Goal: Information Seeking & Learning: Learn about a topic

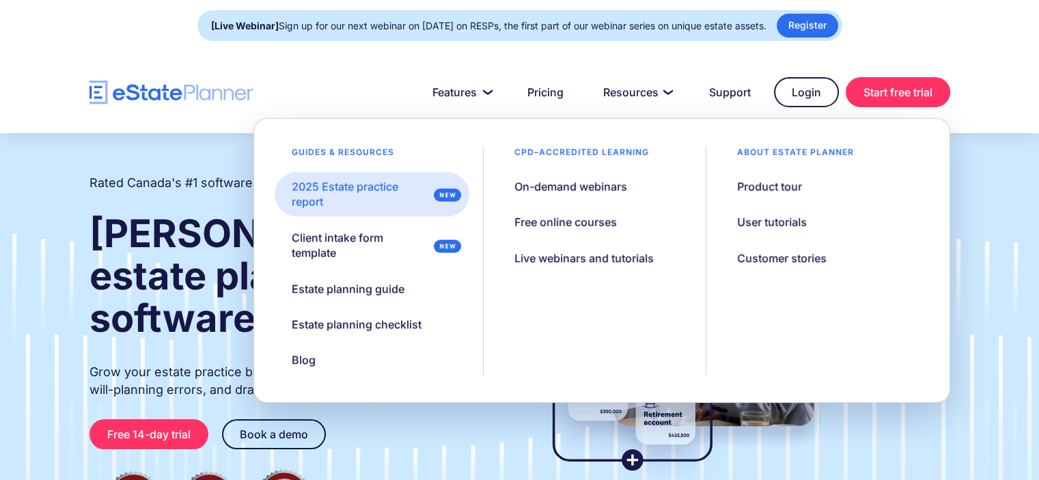
click at [373, 214] on link "2025 Estate practice report" at bounding box center [372, 194] width 195 height 44
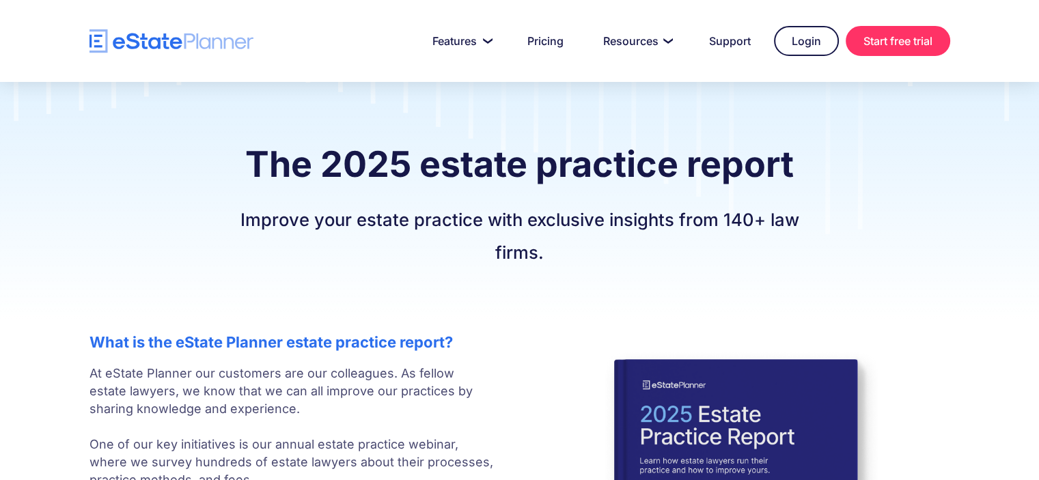
click at [55, 292] on div "The 2025 estate practice report Improve your estate practice with exclusive ins…" at bounding box center [519, 201] width 1039 height 238
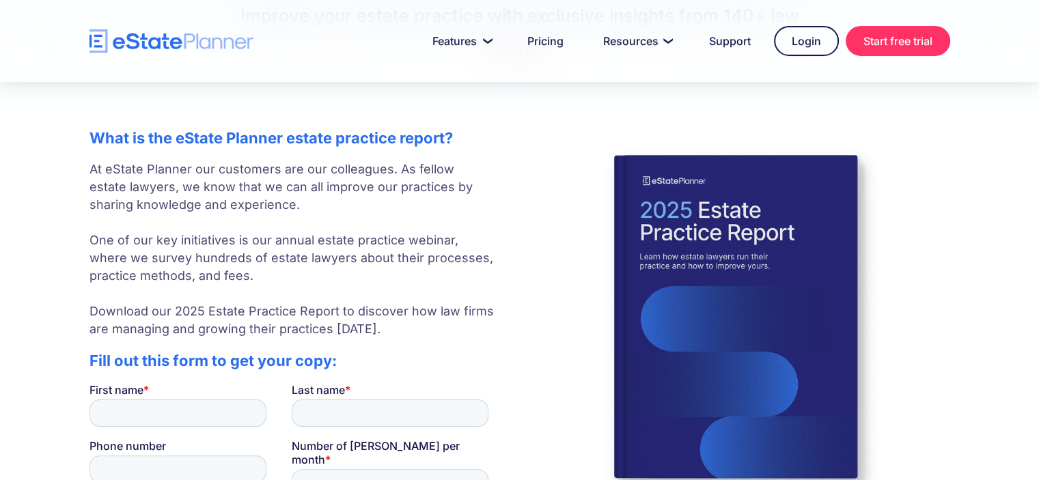
scroll to position [204, 0]
click at [150, 42] on img "home" at bounding box center [171, 41] width 164 height 24
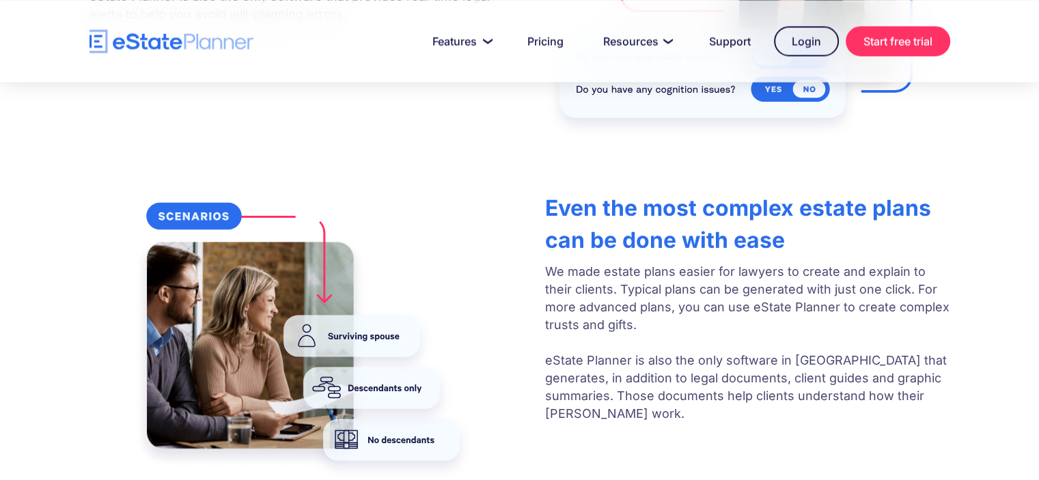
scroll to position [2354, 0]
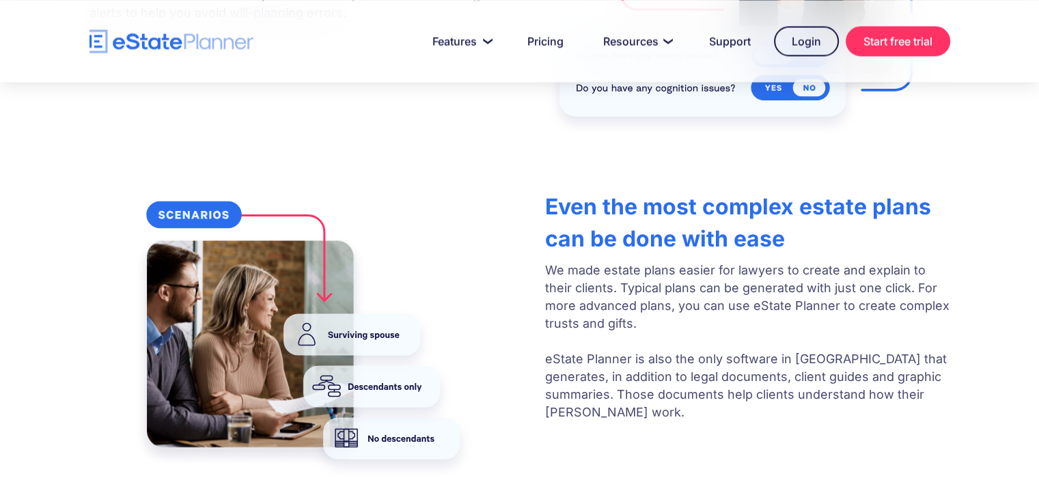
click at [439, 308] on img at bounding box center [303, 330] width 347 height 292
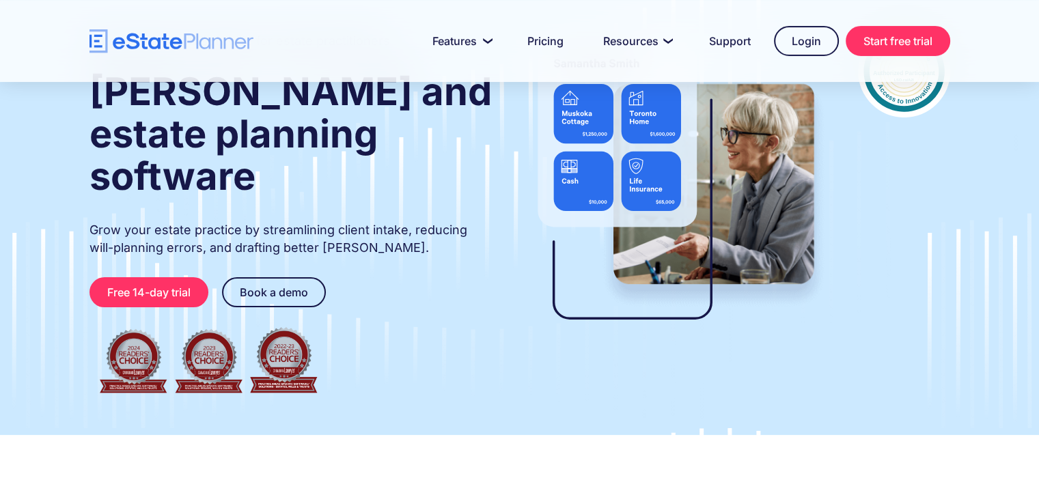
scroll to position [0, 0]
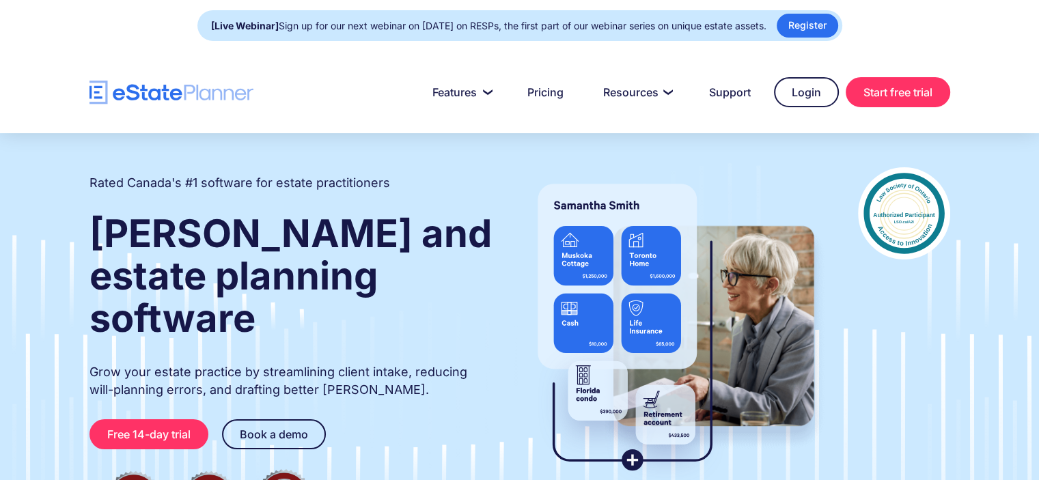
click at [350, 103] on nav "Features Capture Client Data Create Estate Plans Generate Legal Documents Prici…" at bounding box center [601, 92] width 697 height 30
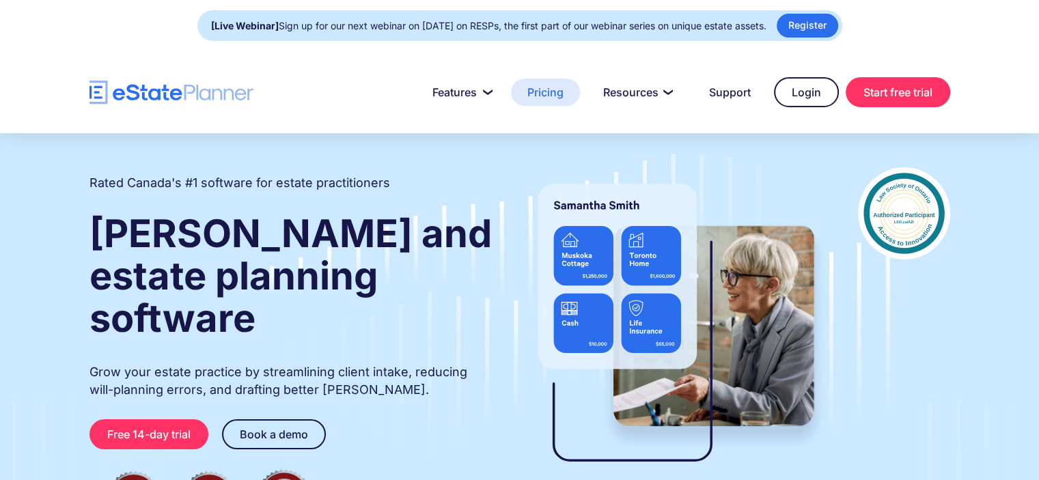
click at [551, 92] on link "Pricing" at bounding box center [545, 92] width 69 height 27
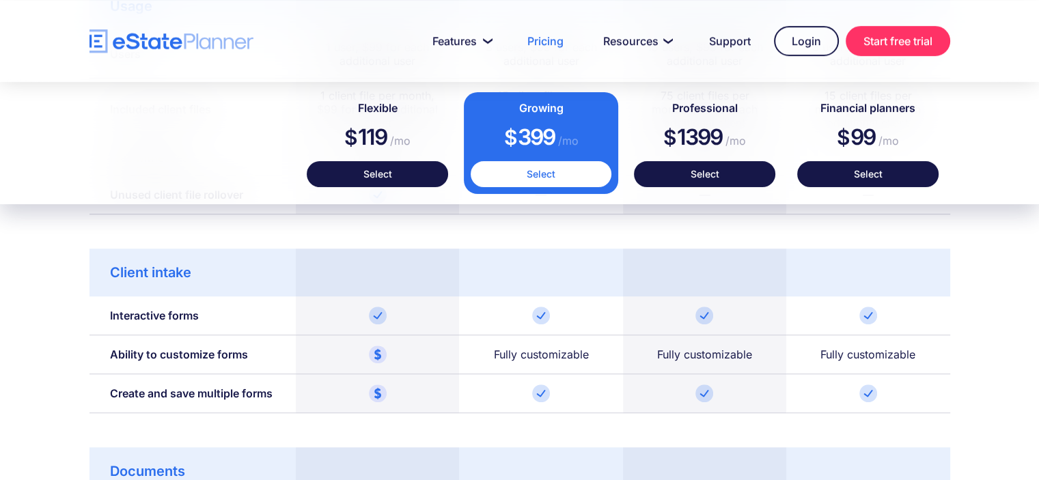
scroll to position [952, 0]
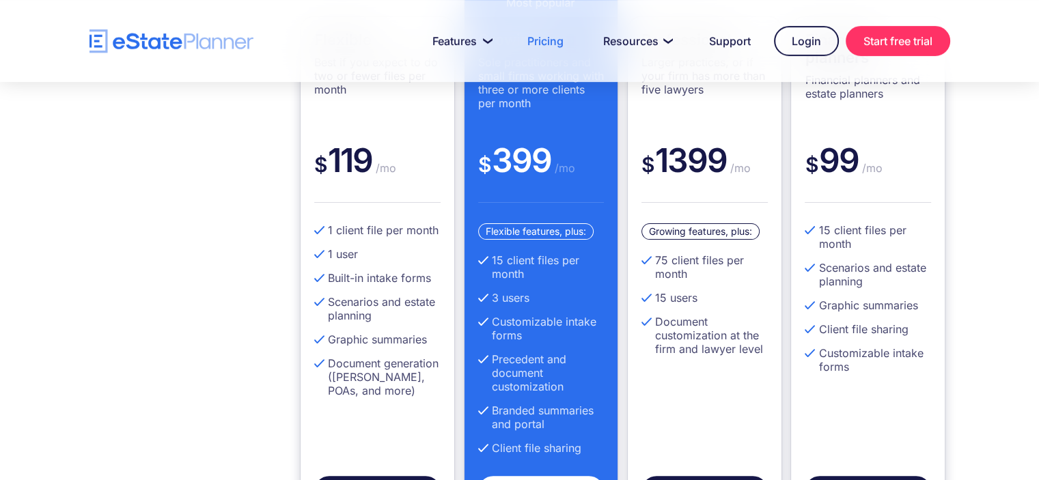
scroll to position [404, 0]
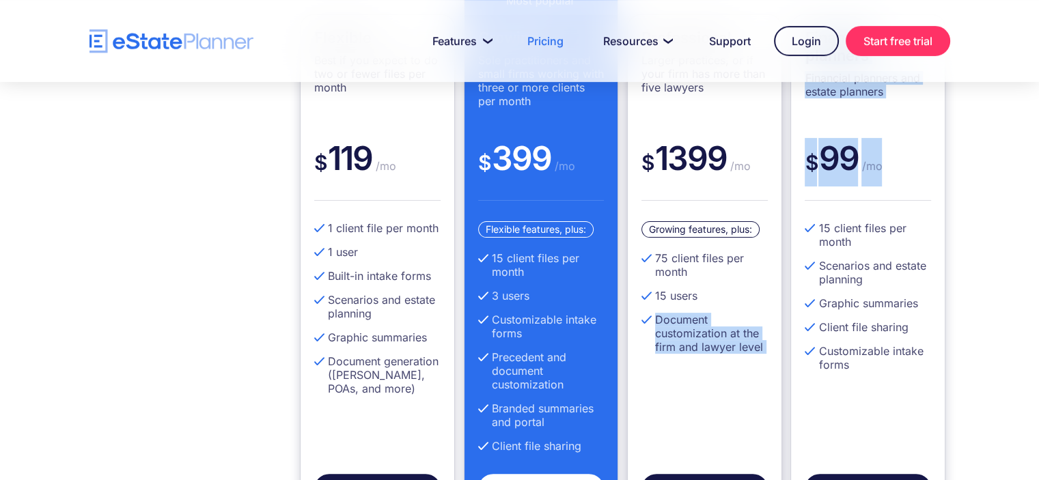
drag, startPoint x: 1006, startPoint y: 182, endPoint x: 757, endPoint y: 291, distance: 272.0
click at [757, 291] on div "Flexible Best if you expect to do two or fewer files per month $ 119 /mo 1 clie…" at bounding box center [519, 253] width 1039 height 634
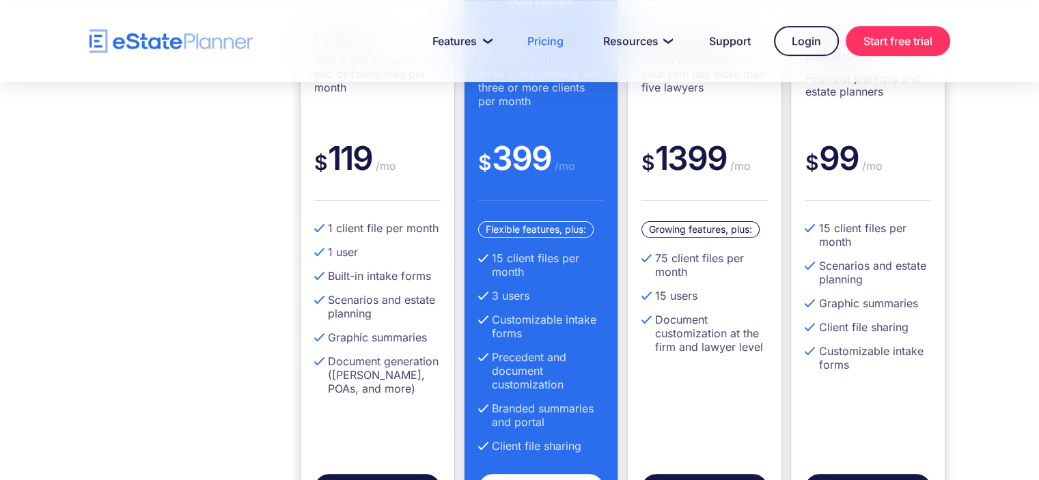
click at [984, 218] on div "Flexible Best if you expect to do two or fewer files per month $ 119 /mo 1 clie…" at bounding box center [519, 253] width 1039 height 634
drag, startPoint x: 867, startPoint y: 228, endPoint x: 907, endPoint y: 247, distance: 44.0
click at [907, 247] on li "15 client files per month" at bounding box center [868, 234] width 126 height 27
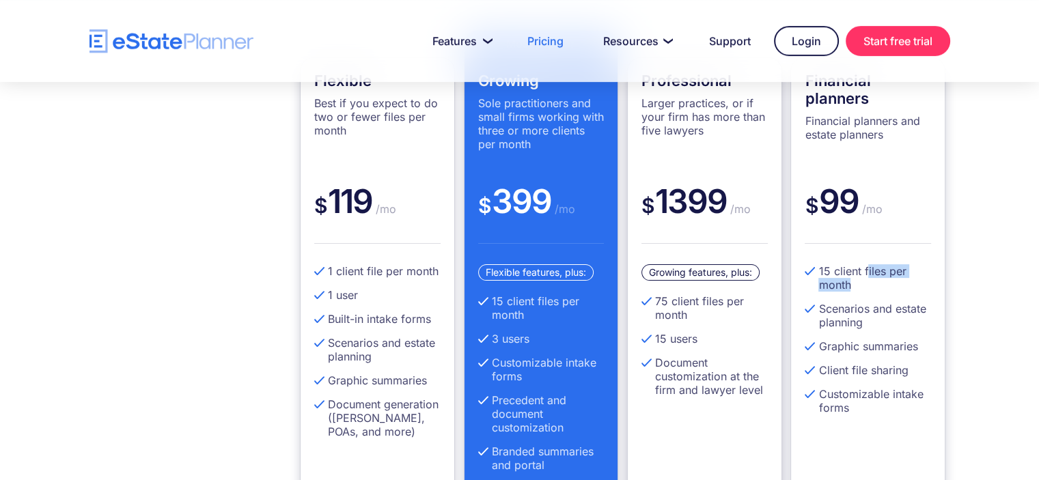
scroll to position [361, 0]
click at [710, 273] on div "Growing features, plus:" at bounding box center [700, 272] width 118 height 16
drag, startPoint x: 695, startPoint y: 315, endPoint x: 650, endPoint y: 295, distance: 48.6
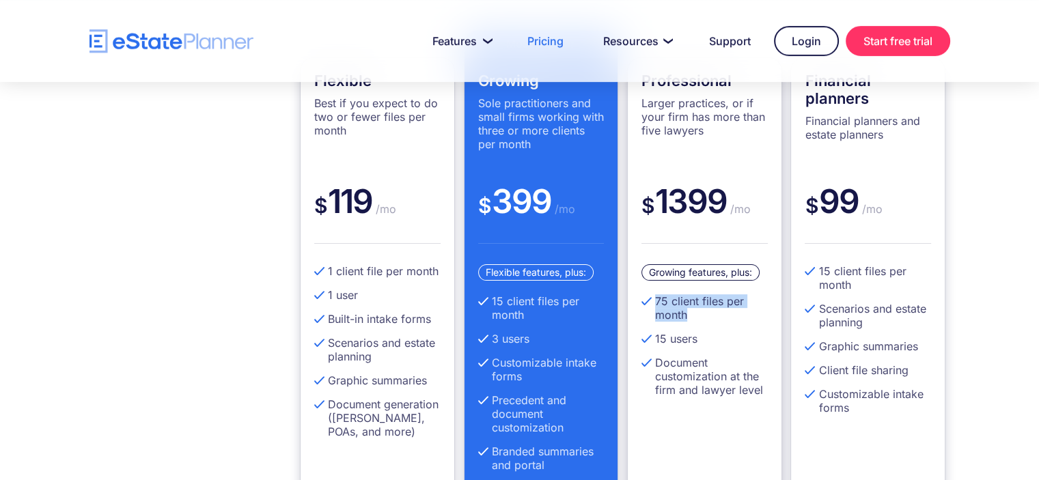
click at [650, 295] on li "75 client files per month" at bounding box center [704, 307] width 126 height 27
drag, startPoint x: 656, startPoint y: 337, endPoint x: 706, endPoint y: 337, distance: 49.9
click at [706, 337] on li "15 users" at bounding box center [704, 339] width 126 height 14
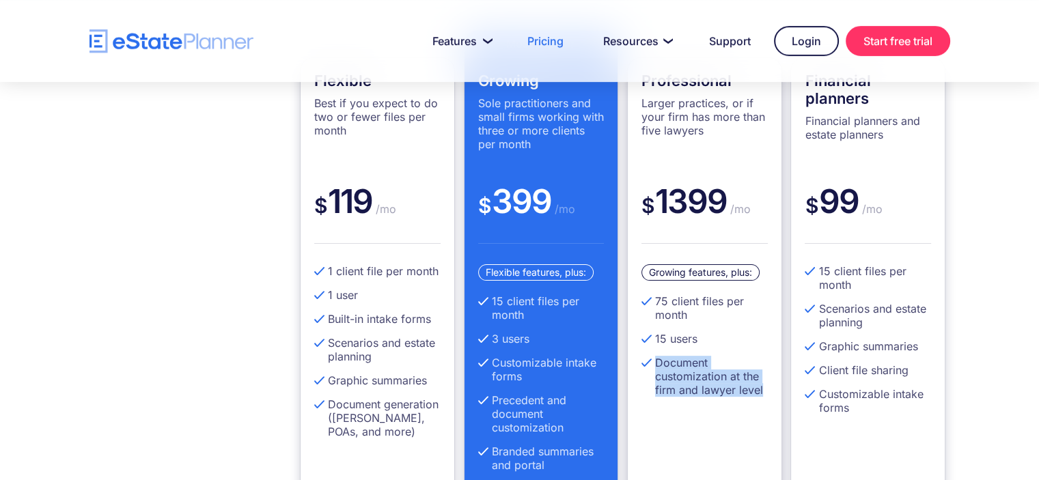
drag, startPoint x: 654, startPoint y: 360, endPoint x: 764, endPoint y: 391, distance: 114.9
click at [764, 391] on li "Document customization at the firm and lawyer level" at bounding box center [704, 376] width 126 height 41
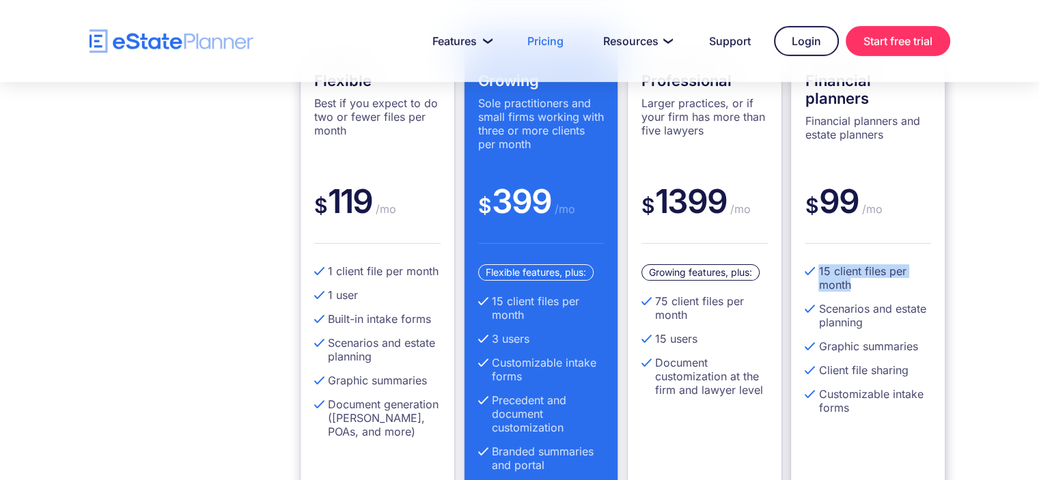
drag, startPoint x: 818, startPoint y: 268, endPoint x: 850, endPoint y: 283, distance: 35.8
click at [850, 283] on li "15 client files per month" at bounding box center [868, 277] width 126 height 27
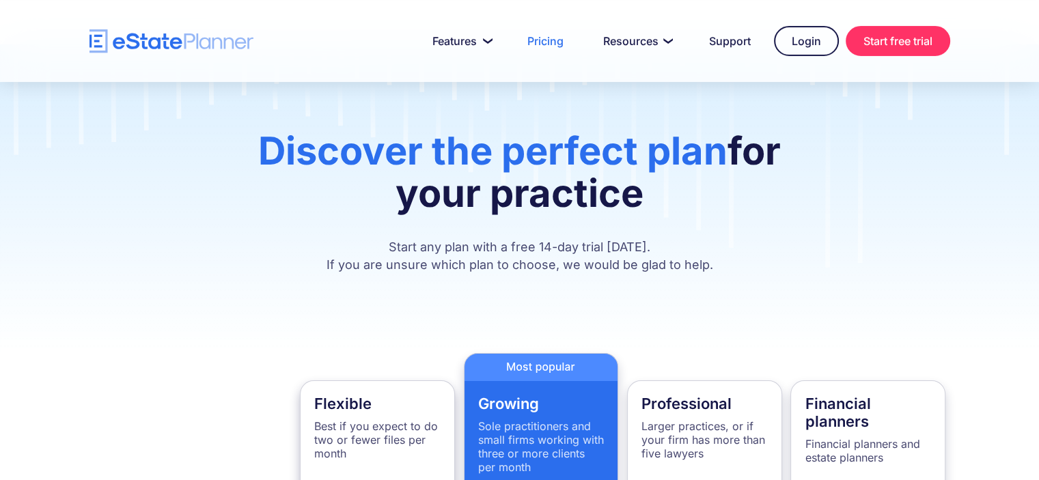
scroll to position [0, 0]
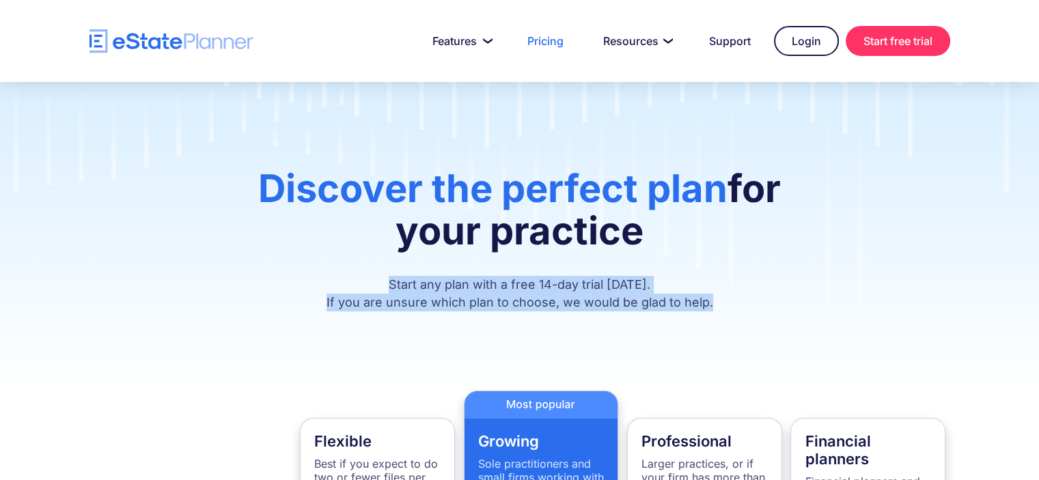
drag, startPoint x: 393, startPoint y: 283, endPoint x: 713, endPoint y: 302, distance: 320.2
click at [713, 302] on p "Start any plan with a free 14-day trial today. If you are unsure which plan to …" at bounding box center [519, 294] width 583 height 36
click at [715, 321] on div "Discover the perfect plan for your practice Start any plan with a free 14-day t…" at bounding box center [519, 236] width 1039 height 309
drag, startPoint x: 714, startPoint y: 299, endPoint x: 393, endPoint y: 280, distance: 321.0
click at [393, 280] on p "Start any plan with a free 14-day trial today. If you are unsure which plan to …" at bounding box center [519, 294] width 583 height 36
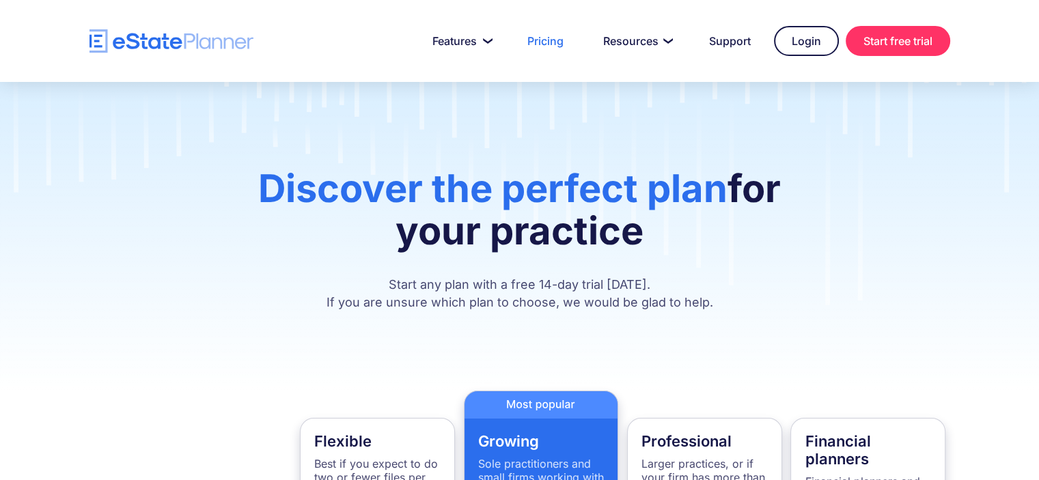
click at [551, 259] on h1 "Discover the perfect plan for your practice" at bounding box center [519, 216] width 583 height 98
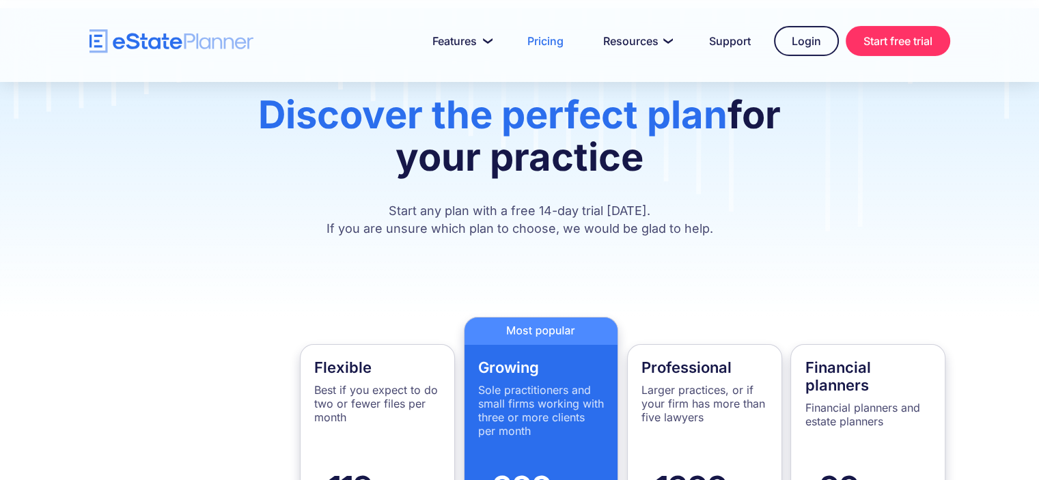
scroll to position [70, 0]
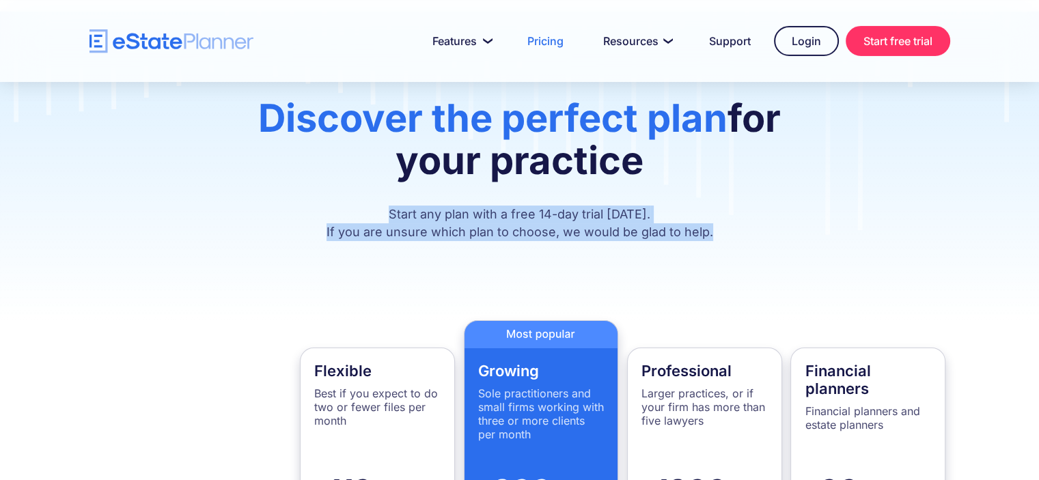
drag, startPoint x: 396, startPoint y: 210, endPoint x: 730, endPoint y: 236, distance: 335.1
click at [730, 237] on p "Start any plan with a free 14-day trial today. If you are unsure which plan to …" at bounding box center [519, 224] width 583 height 36
click at [618, 247] on div "Discover the perfect plan for your practice Start any plan with a free 14-day t…" at bounding box center [519, 166] width 1039 height 309
drag, startPoint x: 392, startPoint y: 215, endPoint x: 760, endPoint y: 251, distance: 369.9
click at [760, 251] on div "Discover the perfect plan for your practice Start any plan with a free 14-day t…" at bounding box center [519, 166] width 1039 height 309
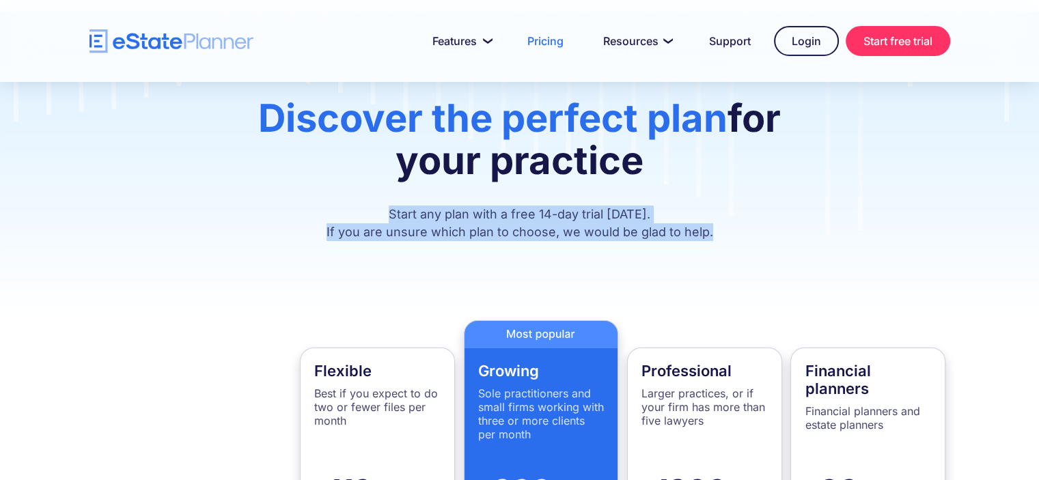
click at [683, 260] on div "Discover the perfect plan for your practice Start any plan with a free 14-day t…" at bounding box center [519, 166] width 1039 height 309
drag, startPoint x: 393, startPoint y: 212, endPoint x: 782, endPoint y: 256, distance: 391.8
click at [782, 256] on div "Discover the perfect plan for your practice Start any plan with a free 14-day t…" at bounding box center [519, 166] width 1039 height 309
click at [685, 245] on div "Discover the perfect plan for your practice Start any plan with a free 14-day t…" at bounding box center [519, 166] width 1039 height 309
drag, startPoint x: 393, startPoint y: 215, endPoint x: 732, endPoint y: 249, distance: 340.5
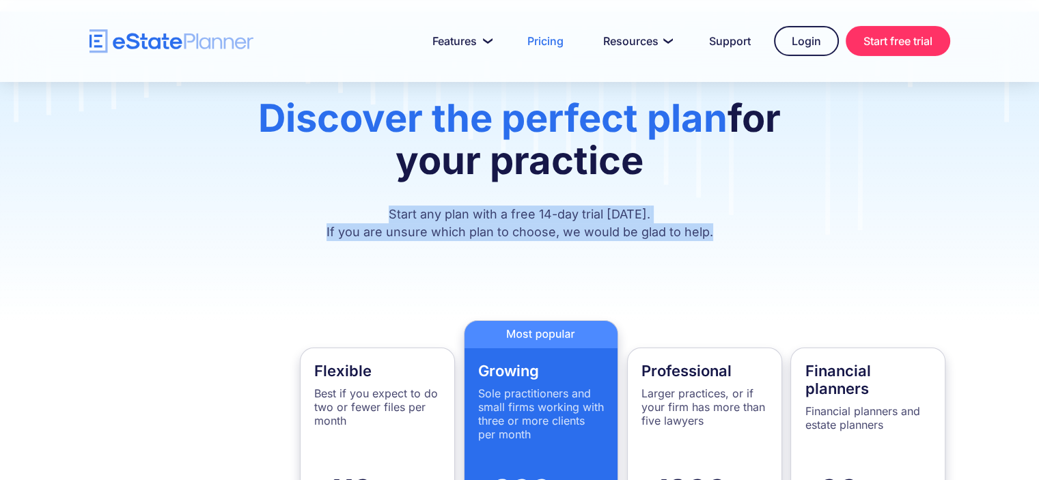
click at [732, 249] on div "Discover the perfect plan for your practice Start any plan with a free 14-day t…" at bounding box center [519, 166] width 1039 height 309
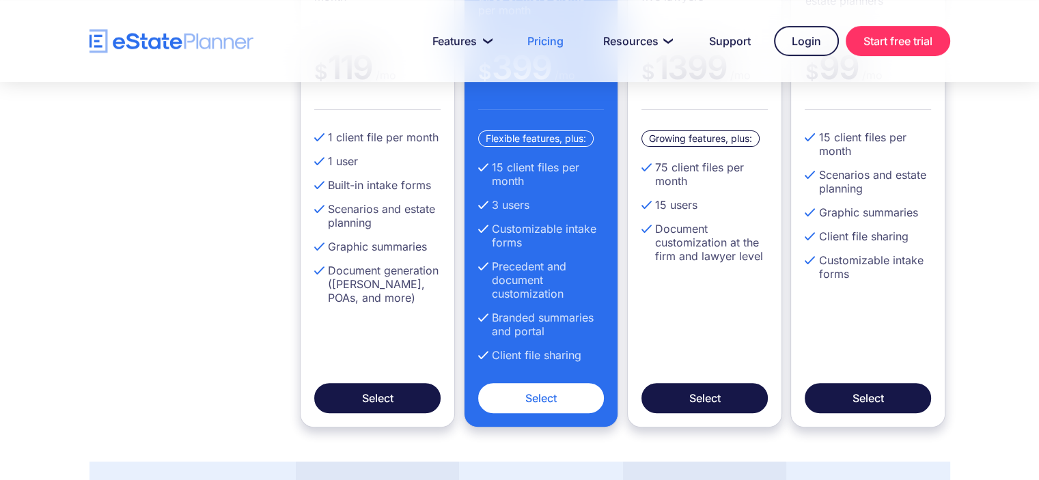
scroll to position [495, 0]
click at [723, 248] on li "Document customization at the firm and lawyer level" at bounding box center [704, 242] width 126 height 41
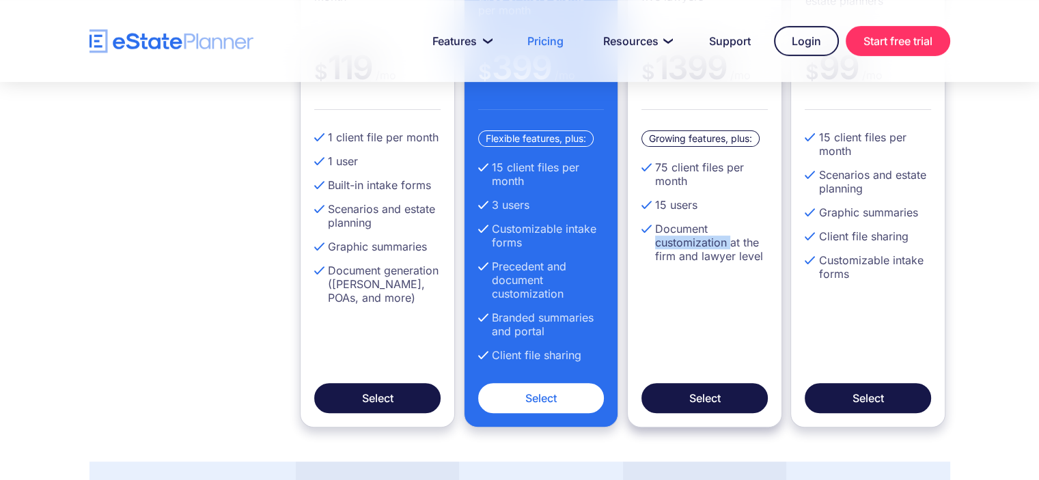
click at [723, 248] on li "Document customization at the firm and lawyer level" at bounding box center [704, 242] width 126 height 41
click at [691, 202] on li "15 users" at bounding box center [704, 205] width 126 height 14
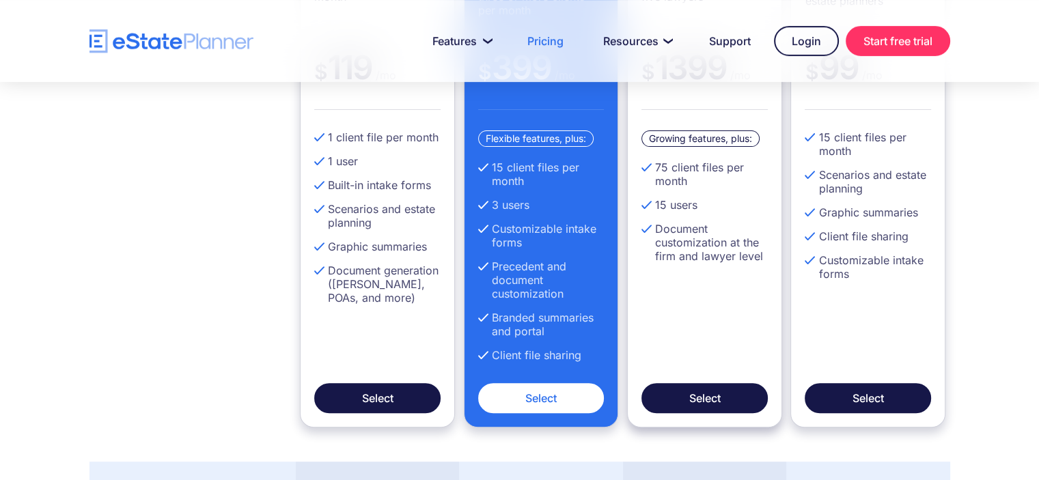
click at [682, 180] on li "75 client files per month" at bounding box center [704, 174] width 126 height 27
click at [682, 179] on li "75 client files per month" at bounding box center [704, 174] width 126 height 27
click at [733, 312] on div "Growing features, plus: 75 client files per month 15 users Document customizati…" at bounding box center [704, 256] width 126 height 253
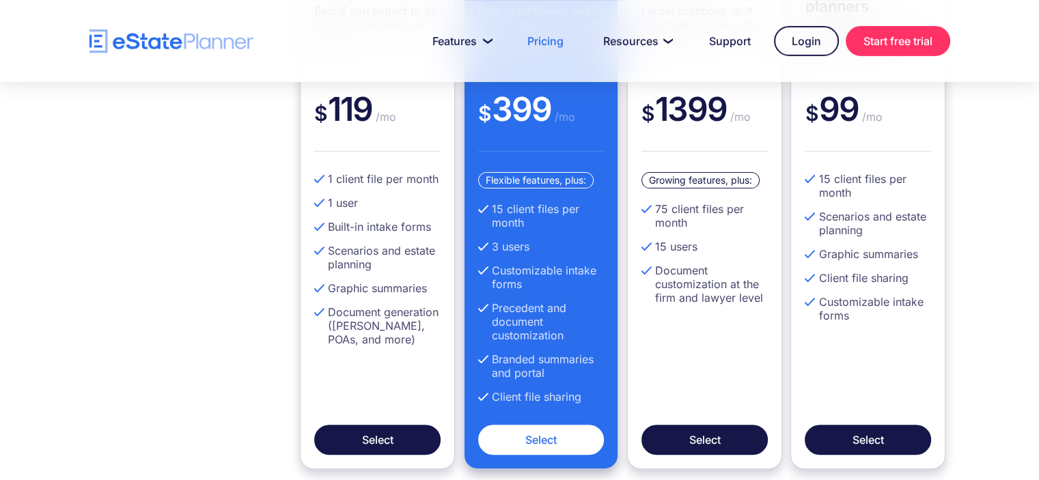
scroll to position [455, 0]
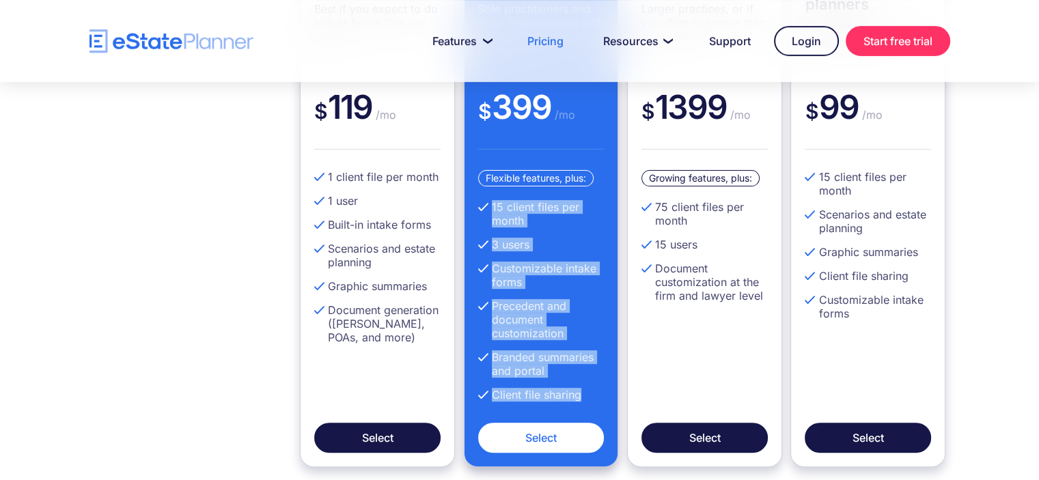
drag, startPoint x: 486, startPoint y: 204, endPoint x: 585, endPoint y: 396, distance: 215.4
click at [585, 396] on ul "15 client files per month 3 users Customizable intake forms Precedent and docum…" at bounding box center [541, 306] width 126 height 212
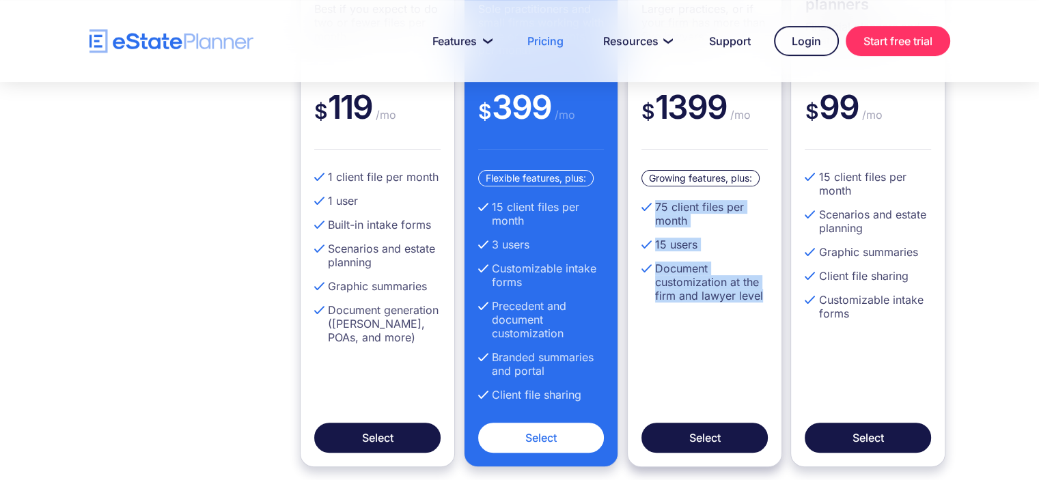
drag, startPoint x: 766, startPoint y: 294, endPoint x: 648, endPoint y: 206, distance: 147.3
click at [648, 206] on ul "75 client files per month 15 users Document customization at the firm and lawye…" at bounding box center [704, 256] width 126 height 113
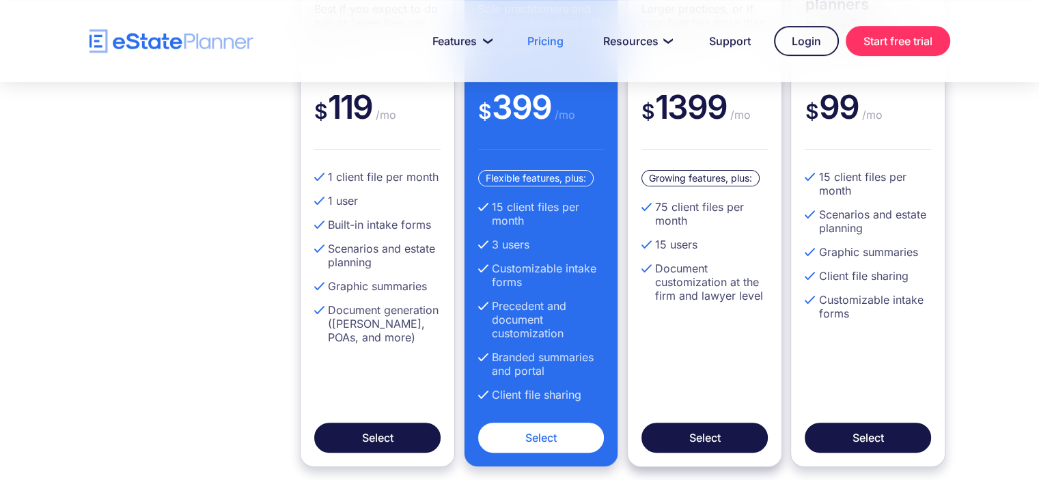
click at [696, 179] on div "Growing features, plus:" at bounding box center [700, 178] width 118 height 16
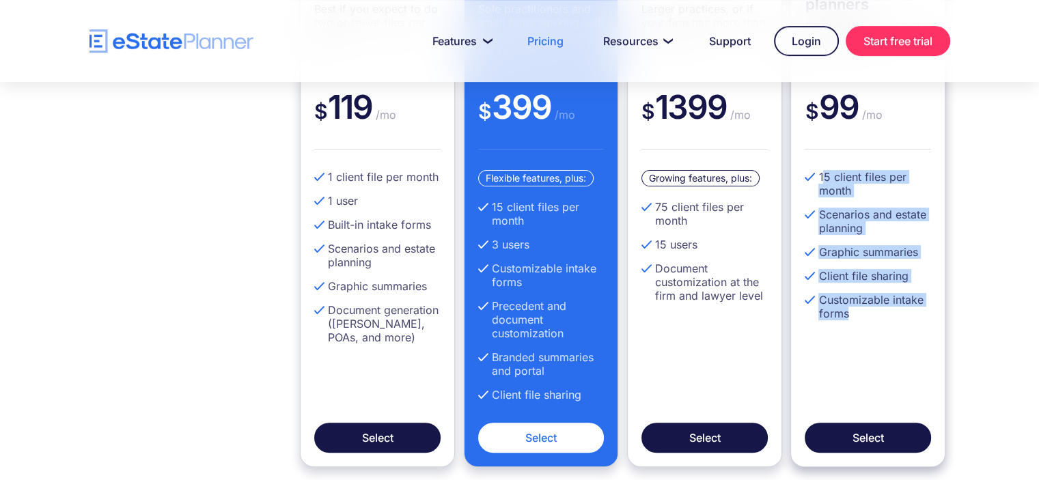
drag, startPoint x: 821, startPoint y: 171, endPoint x: 932, endPoint y: 331, distance: 193.9
click at [932, 331] on div "Financial planners Financial planners and estate planners $ 99 /mo 15 client fi…" at bounding box center [867, 215] width 155 height 504
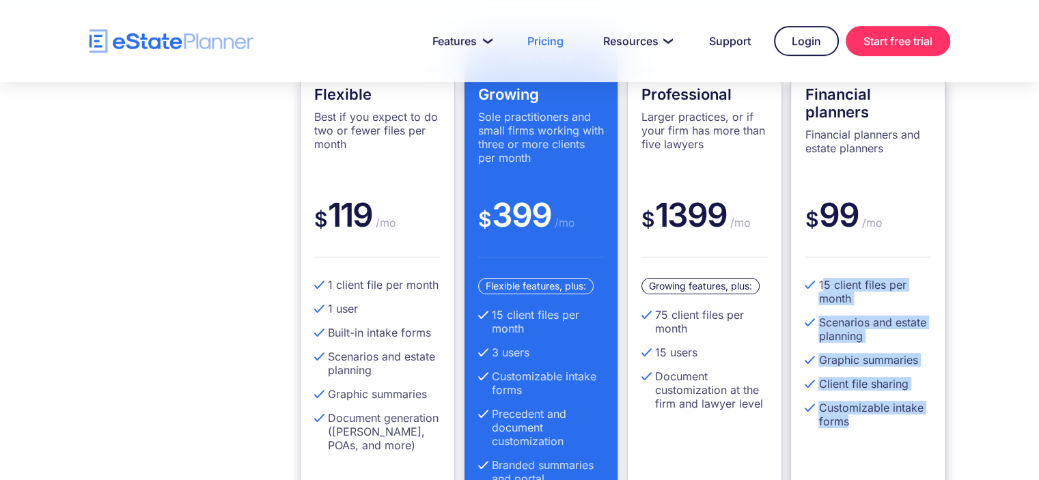
scroll to position [389, 0]
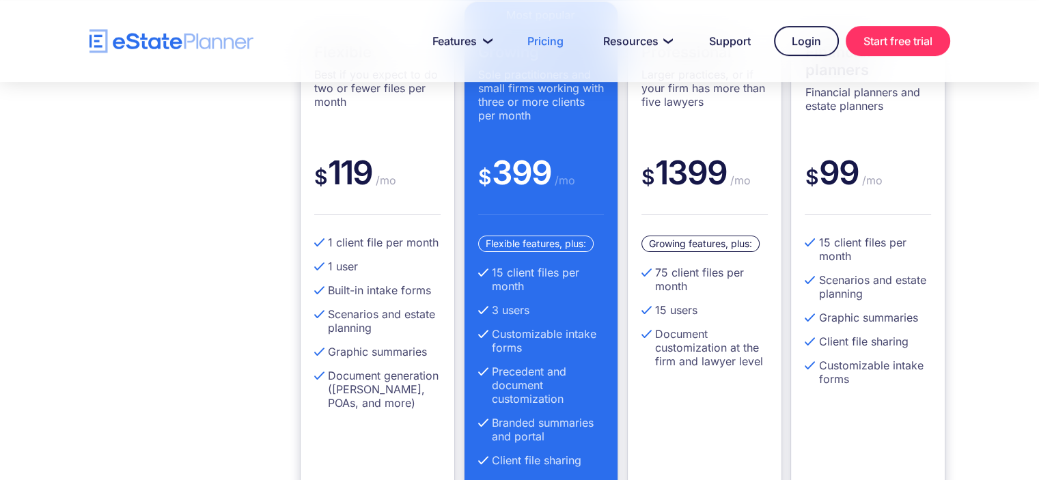
click at [996, 165] on div "Flexible Best if you expect to do two or fewer files per month $ 119 /mo 1 clie…" at bounding box center [519, 267] width 1039 height 634
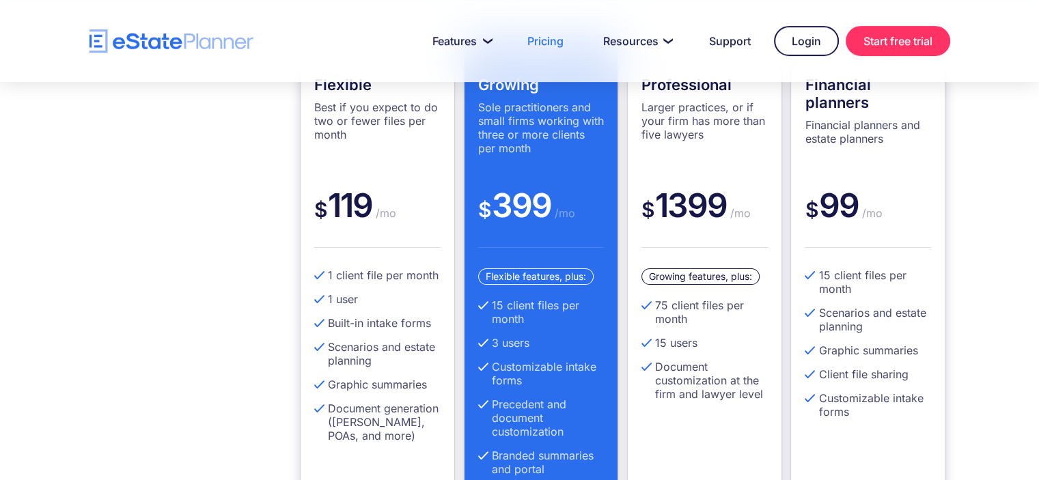
scroll to position [357, 0]
drag, startPoint x: 493, startPoint y: 341, endPoint x: 536, endPoint y: 342, distance: 43.0
click at [536, 342] on li "3 users" at bounding box center [541, 342] width 126 height 14
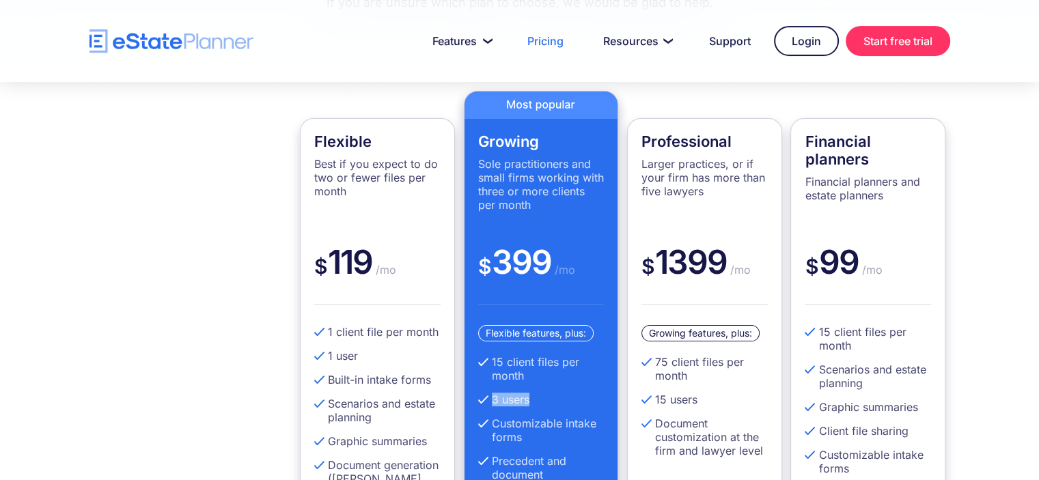
scroll to position [382, 0]
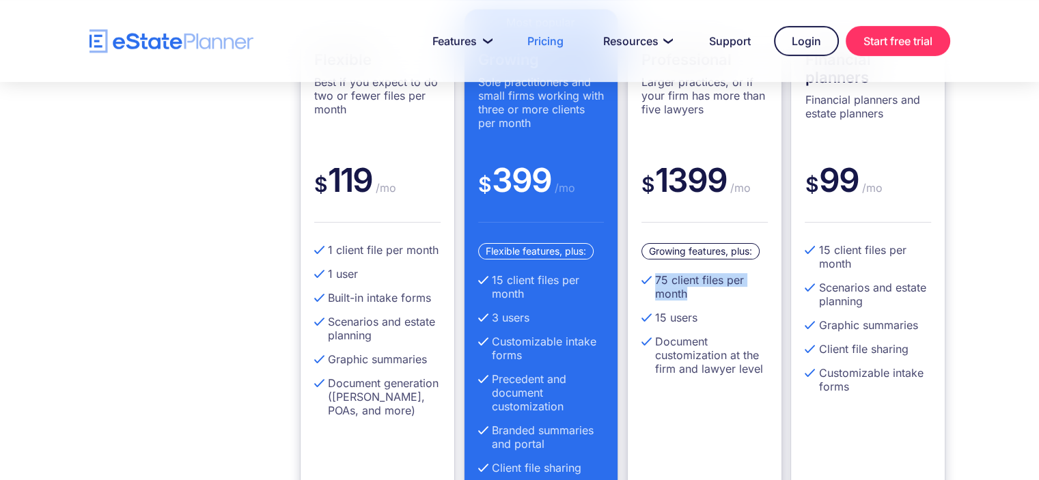
drag, startPoint x: 655, startPoint y: 277, endPoint x: 717, endPoint y: 296, distance: 65.0
click at [717, 296] on li "75 client files per month" at bounding box center [704, 286] width 126 height 27
drag, startPoint x: 653, startPoint y: 322, endPoint x: 705, endPoint y: 323, distance: 51.9
click at [705, 323] on li "15 users" at bounding box center [704, 318] width 126 height 14
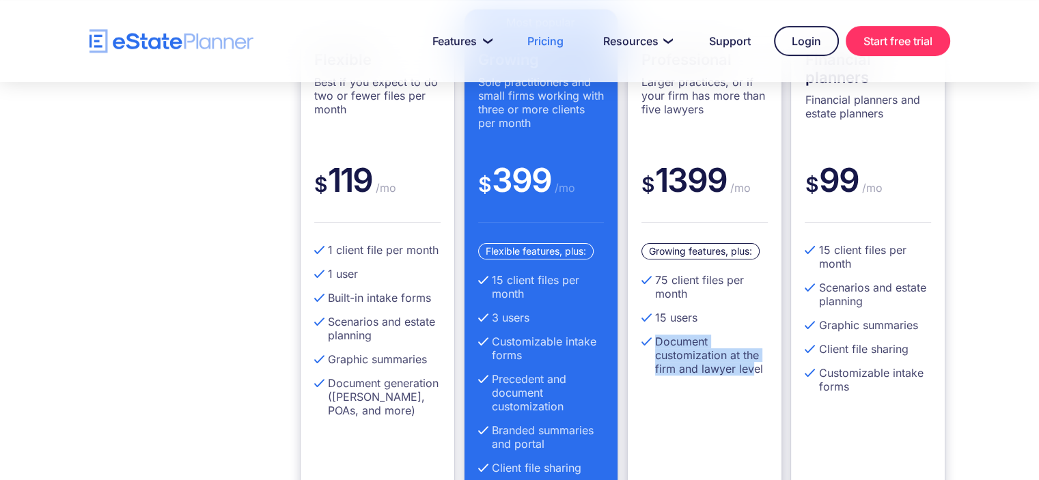
drag, startPoint x: 656, startPoint y: 344, endPoint x: 754, endPoint y: 381, distance: 104.7
click at [754, 381] on ul "75 client files per month 15 users Document customization at the firm and lawye…" at bounding box center [704, 329] width 126 height 113
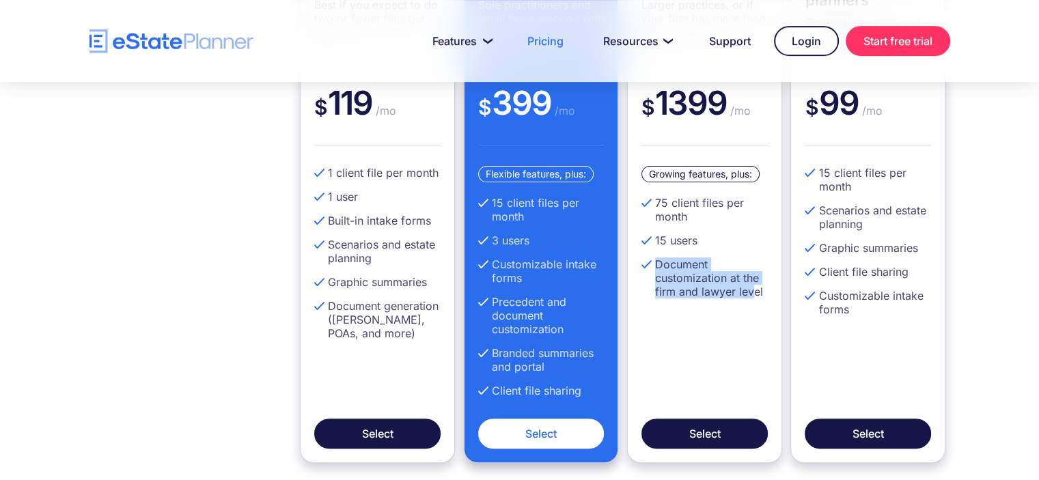
scroll to position [465, 0]
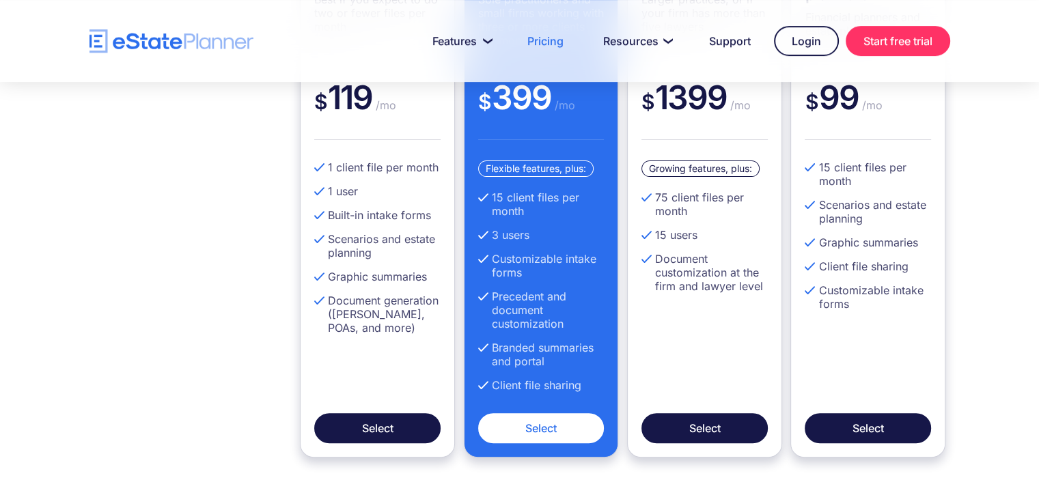
click at [1012, 191] on div "Flexible Best if you expect to do two or fewer files per month $ 119 /mo 1 clie…" at bounding box center [519, 192] width 1039 height 634
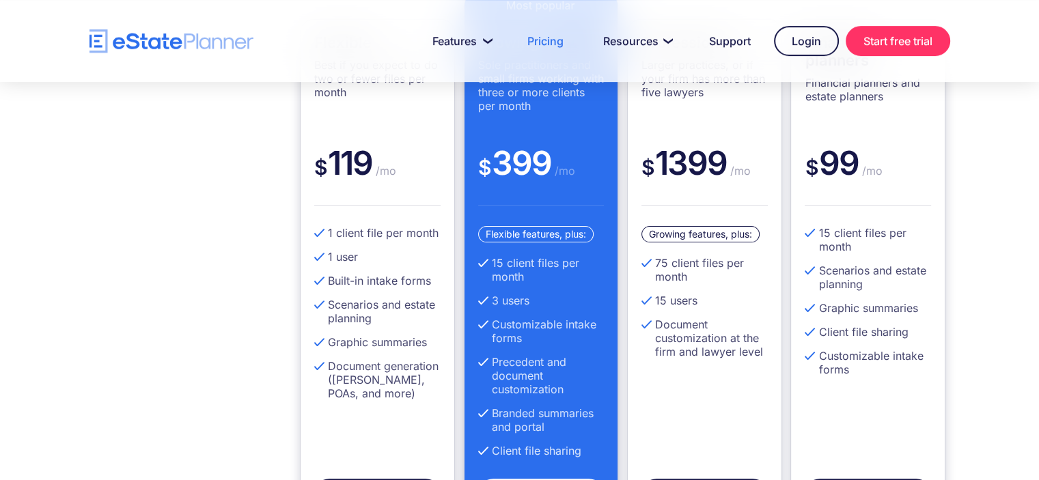
scroll to position [0, 0]
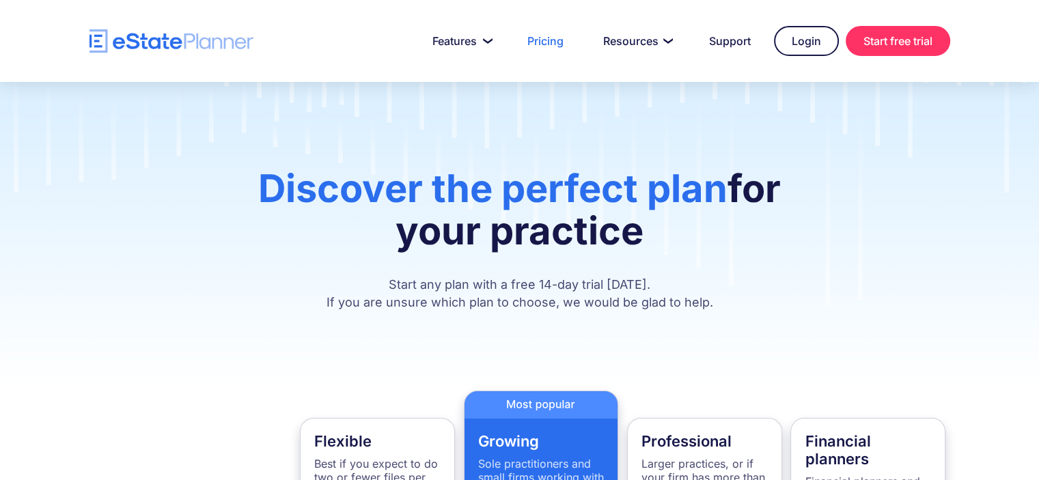
click at [165, 33] on img "home" at bounding box center [171, 41] width 164 height 24
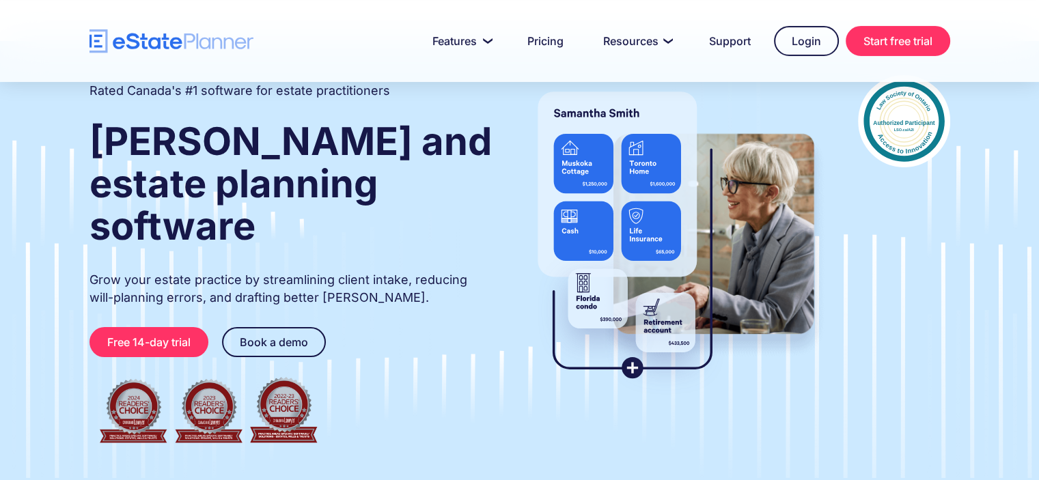
scroll to position [92, 0]
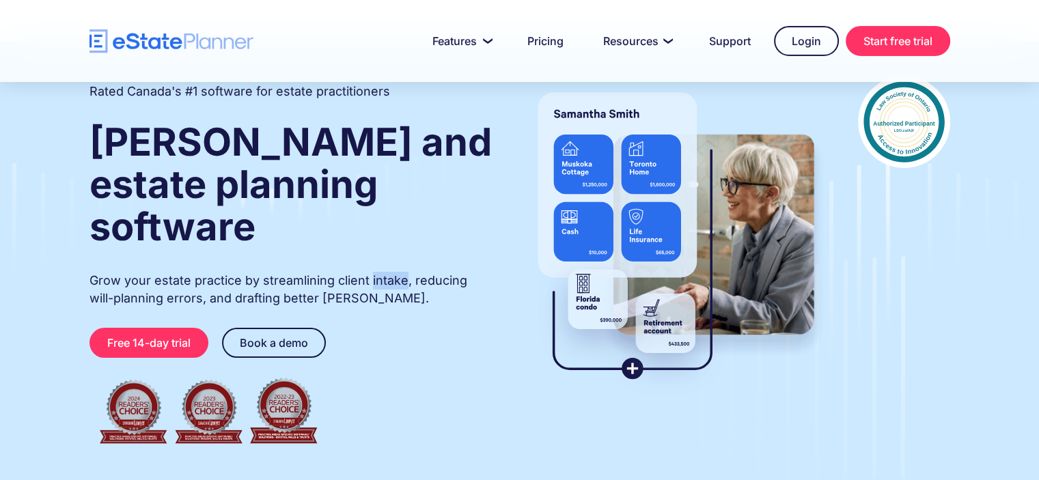
drag, startPoint x: 403, startPoint y: 236, endPoint x: 368, endPoint y: 235, distance: 34.8
click at [368, 272] on p "Grow your estate practice by streamlining client intake, reducing will-planning…" at bounding box center [291, 290] width 404 height 36
copy p "intake"
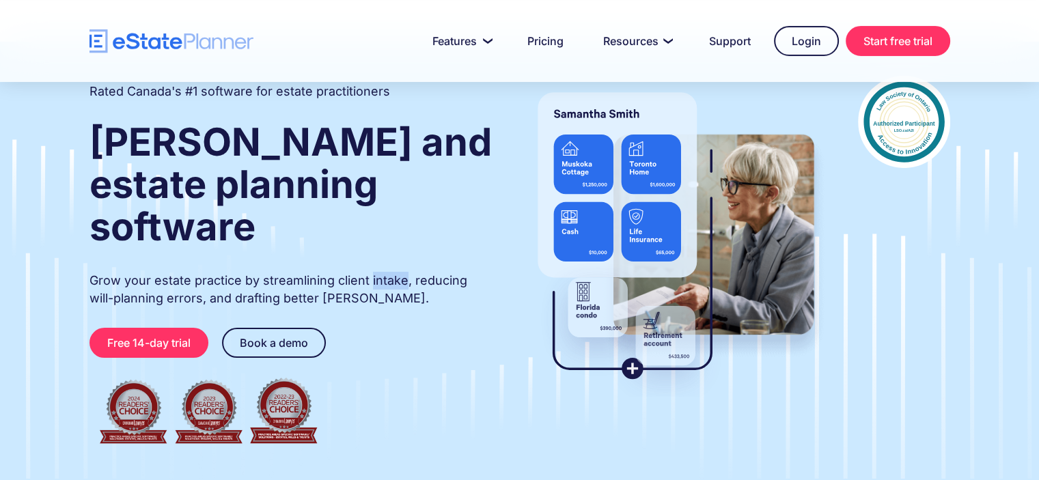
click at [405, 272] on p "Grow your estate practice by streamlining client intake, reducing will-planning…" at bounding box center [291, 290] width 404 height 36
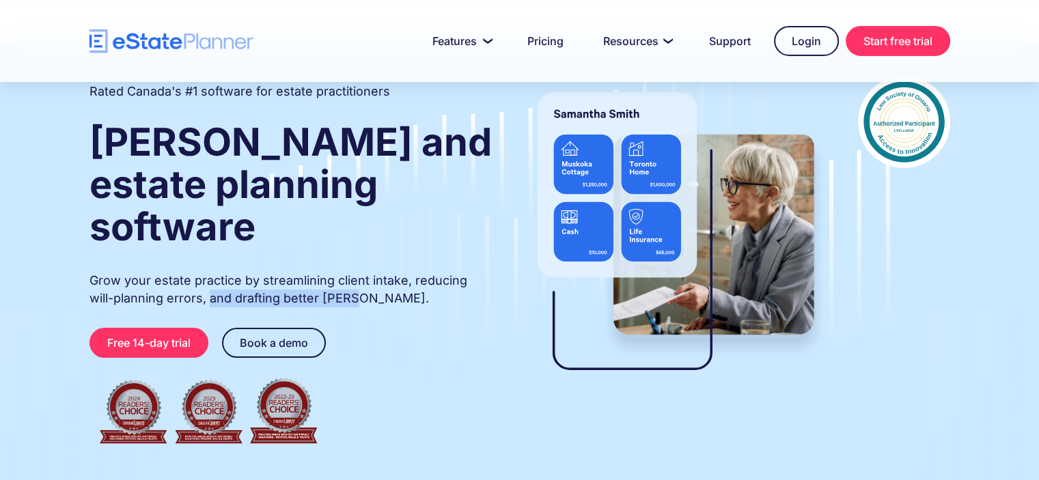
drag, startPoint x: 183, startPoint y: 255, endPoint x: 320, endPoint y: 255, distance: 136.6
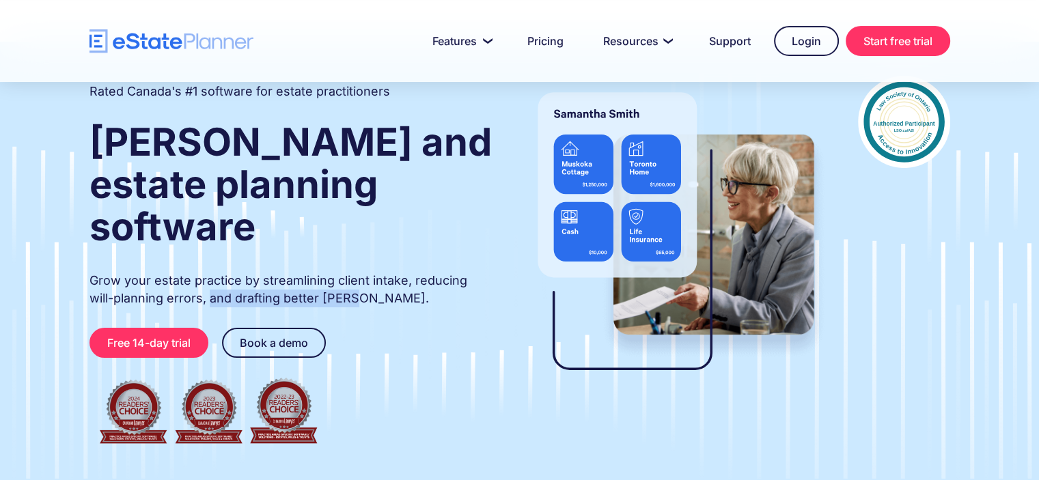
click at [320, 272] on p "Grow your estate practice by streamlining client intake, reducing will-planning…" at bounding box center [291, 290] width 404 height 36
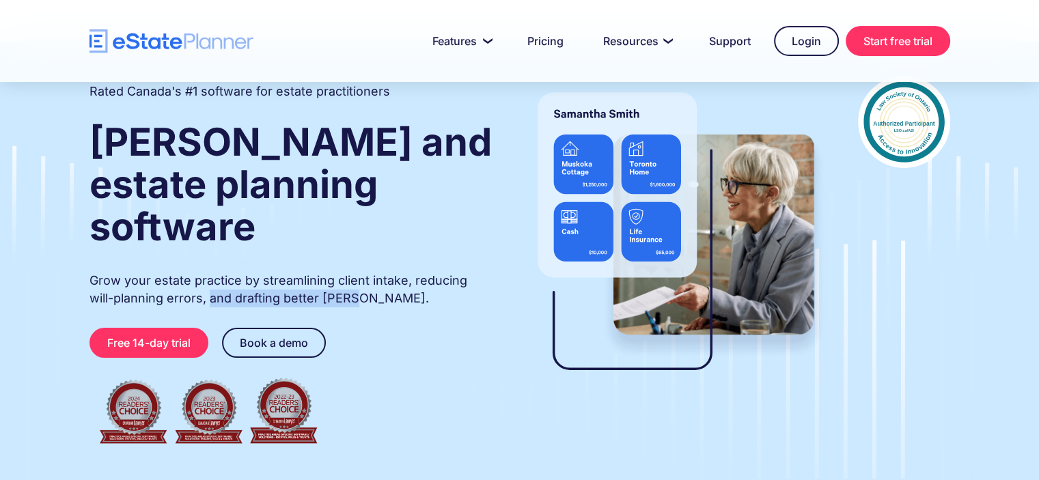
click at [309, 272] on p "Grow your estate practice by streamlining client intake, reducing will-planning…" at bounding box center [291, 290] width 404 height 36
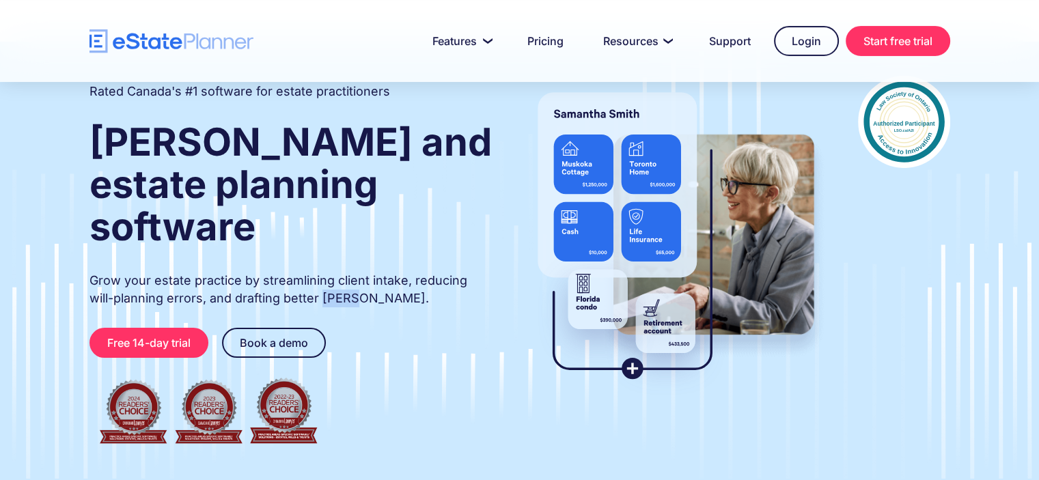
click at [309, 272] on p "Grow your estate practice by streamlining client intake, reducing will-planning…" at bounding box center [291, 290] width 404 height 36
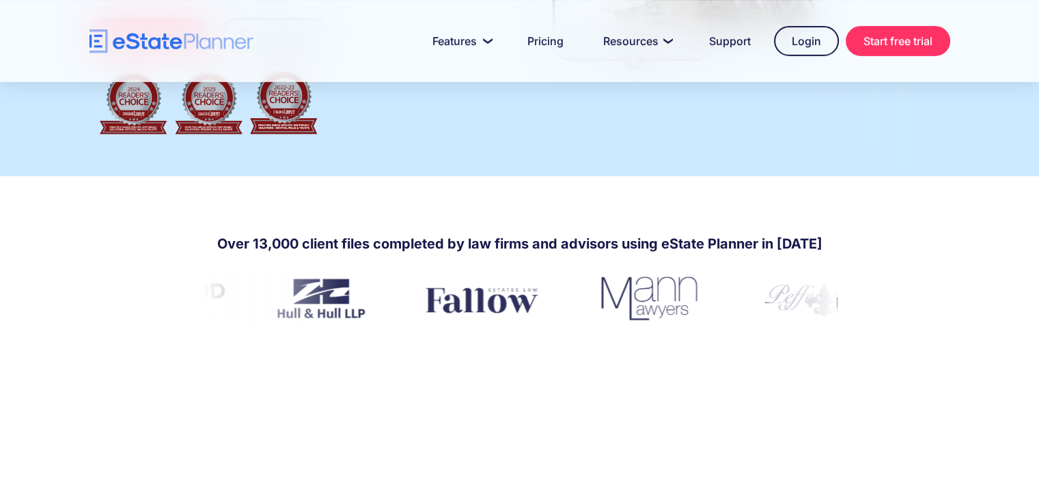
scroll to position [400, 0]
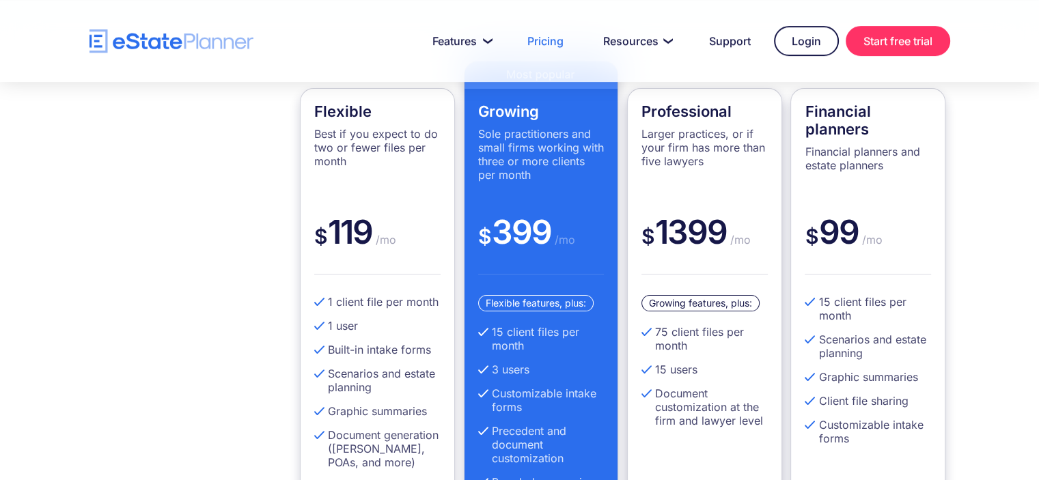
scroll to position [331, 0]
click at [165, 43] on img "home" at bounding box center [171, 41] width 164 height 24
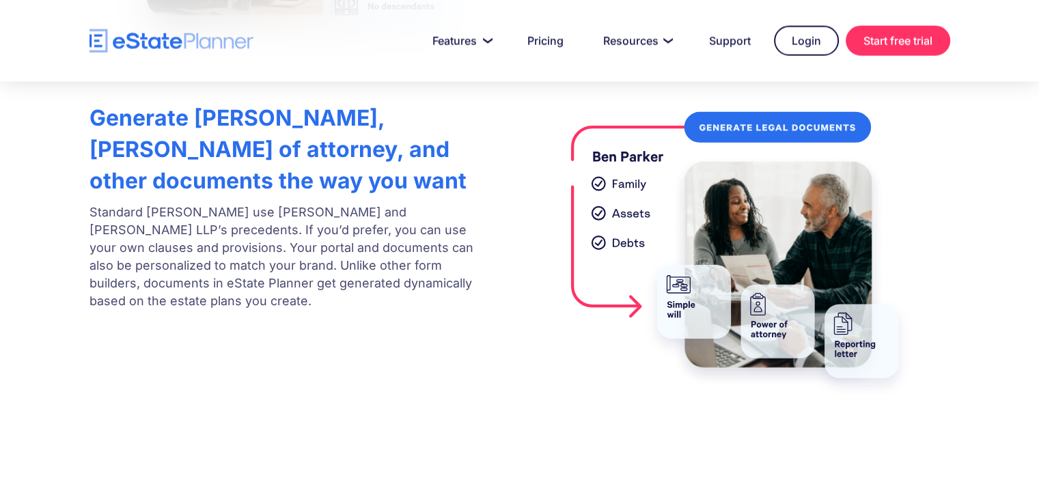
scroll to position [2790, 0]
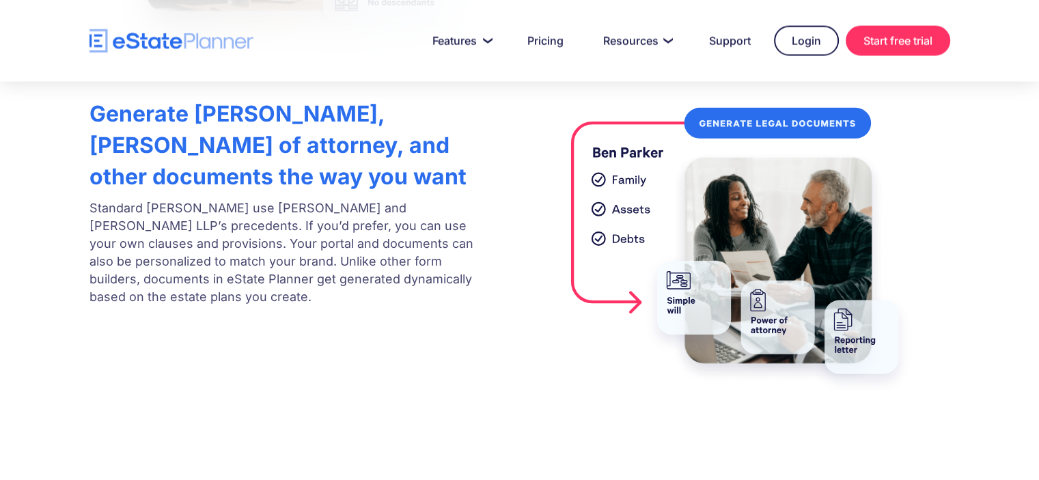
click at [131, 325] on div "Generate [PERSON_NAME], [PERSON_NAME] of attorney, and other documents the way …" at bounding box center [520, 242] width 902 height 300
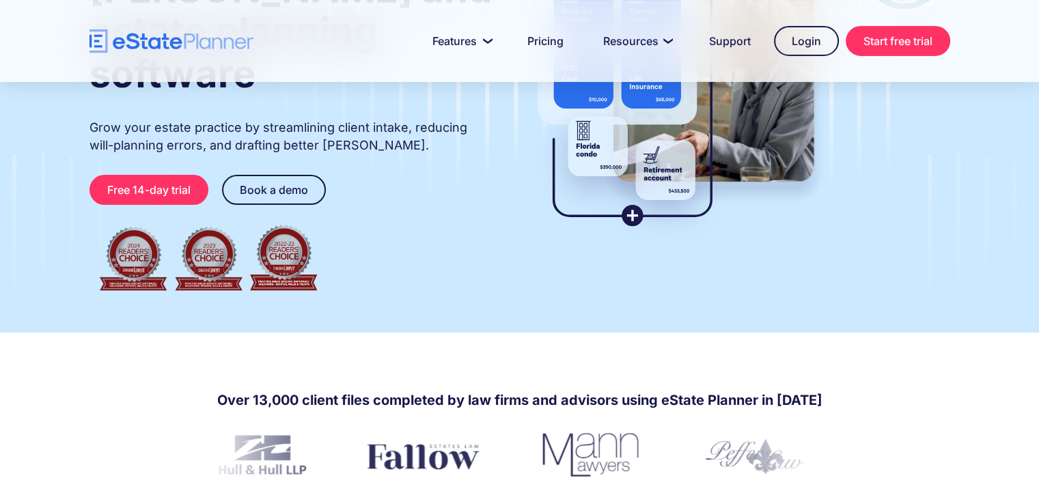
scroll to position [0, 0]
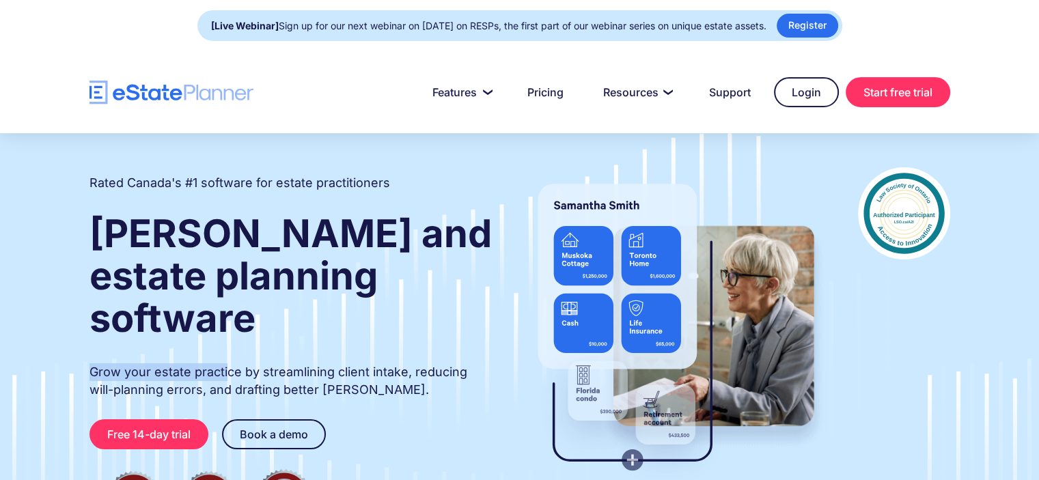
drag, startPoint x: 88, startPoint y: 324, endPoint x: 224, endPoint y: 329, distance: 136.0
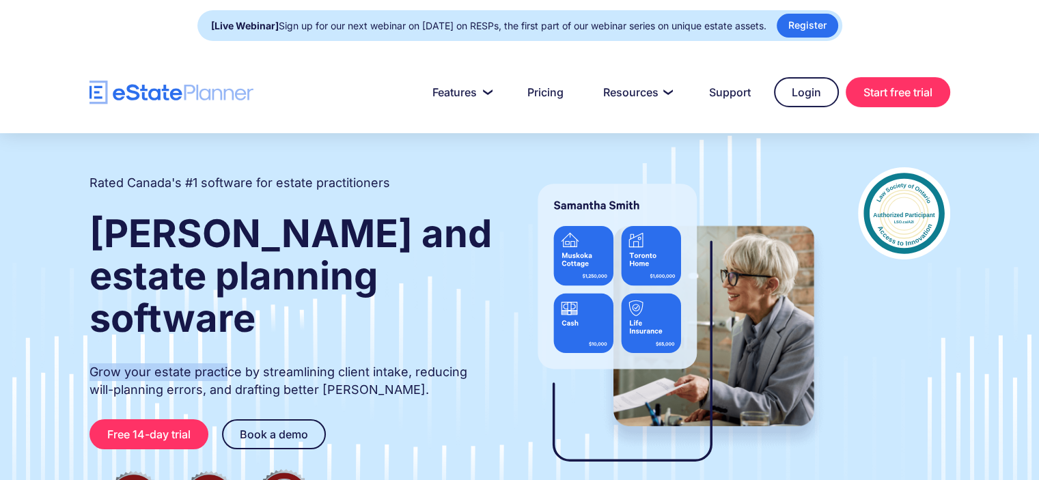
click at [224, 329] on div "Rated Canada's #1 software for estate practitioners [PERSON_NAME] and estate pl…" at bounding box center [520, 355] width 902 height 376
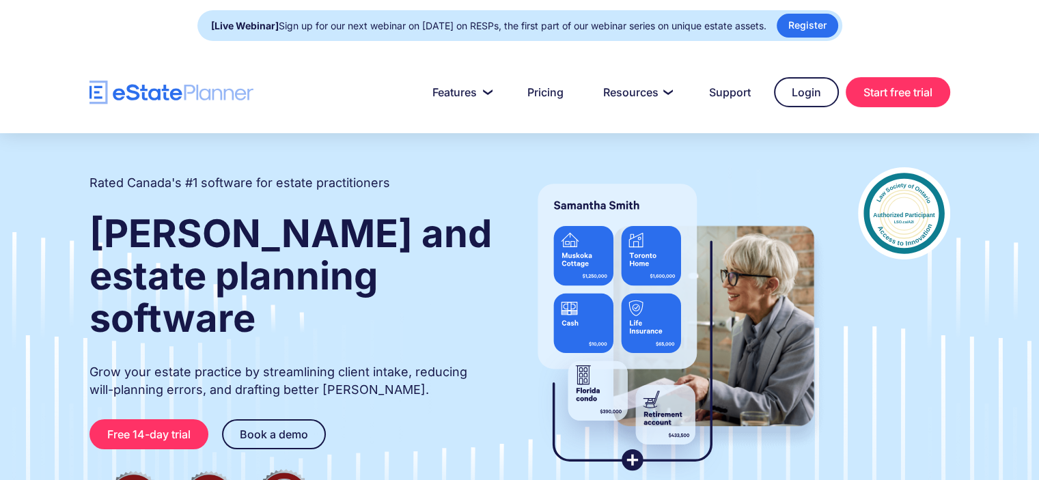
click at [260, 363] on p "Grow your estate practice by streamlining client intake, reducing will-planning…" at bounding box center [291, 381] width 404 height 36
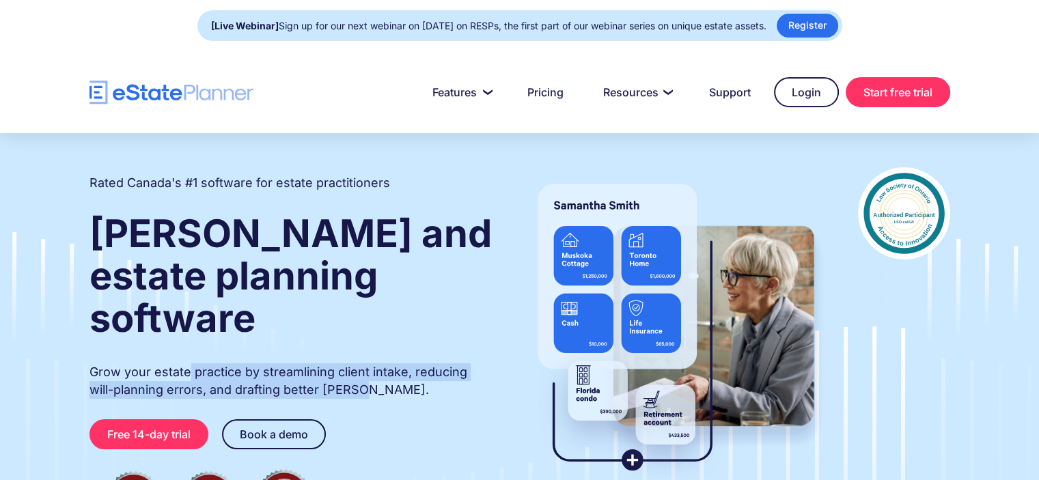
drag, startPoint x: 187, startPoint y: 331, endPoint x: 475, endPoint y: 350, distance: 288.9
click at [475, 363] on p "Grow your estate practice by streamlining client intake, reducing will-planning…" at bounding box center [291, 381] width 404 height 36
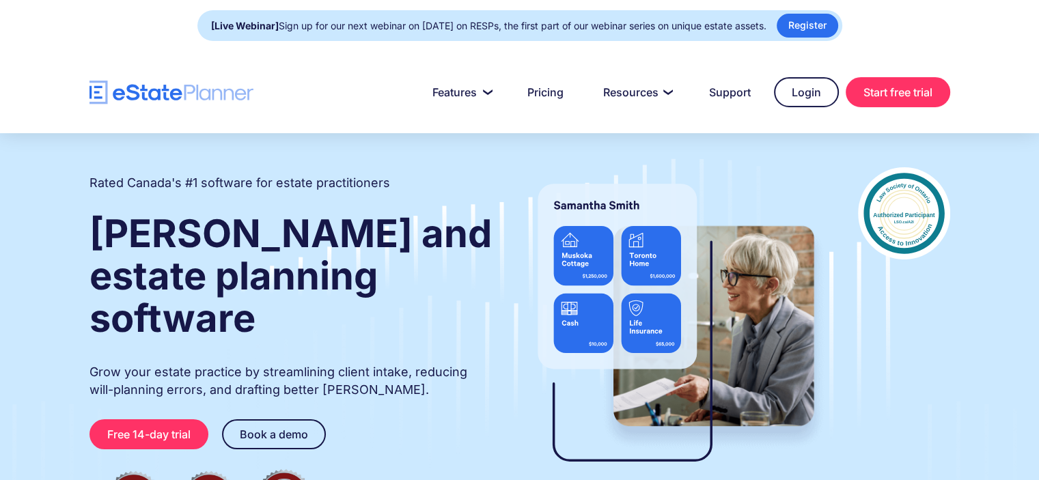
click at [368, 64] on div at bounding box center [519, 92] width 1039 height 82
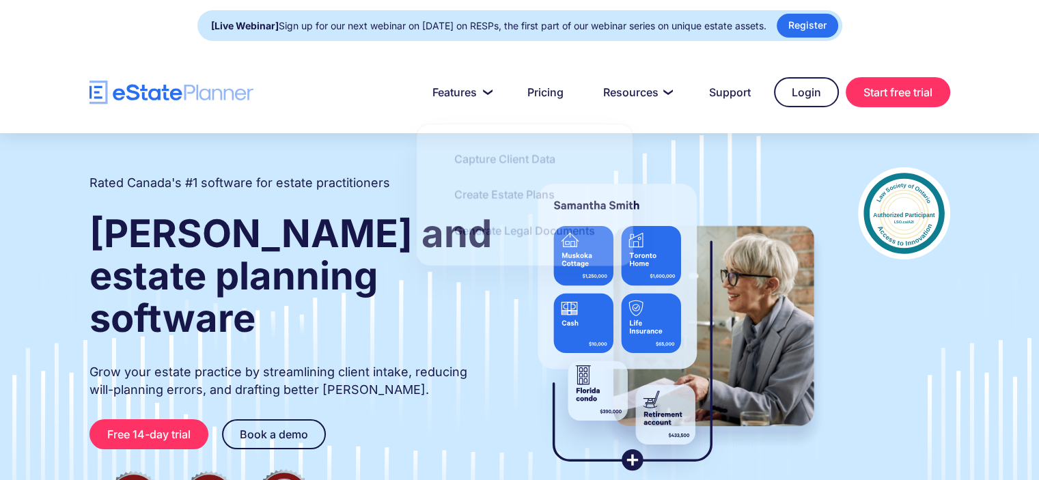
click at [317, 100] on nav "Features Capture Client Data Create Estate Plans Generate Legal Documents Prici…" at bounding box center [601, 92] width 697 height 30
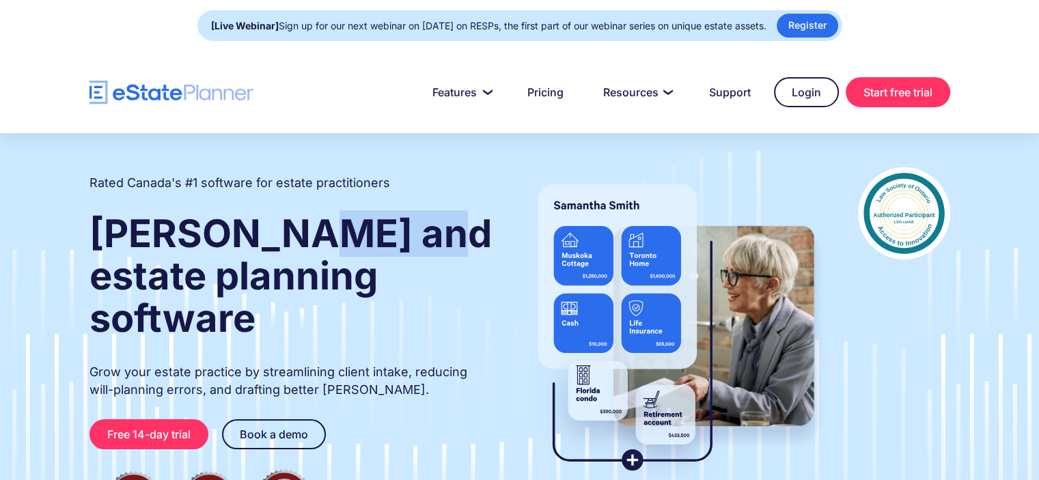
drag, startPoint x: 279, startPoint y: 232, endPoint x: 393, endPoint y: 239, distance: 114.3
click at [393, 239] on h1 "[PERSON_NAME] and estate planning software" at bounding box center [291, 275] width 404 height 127
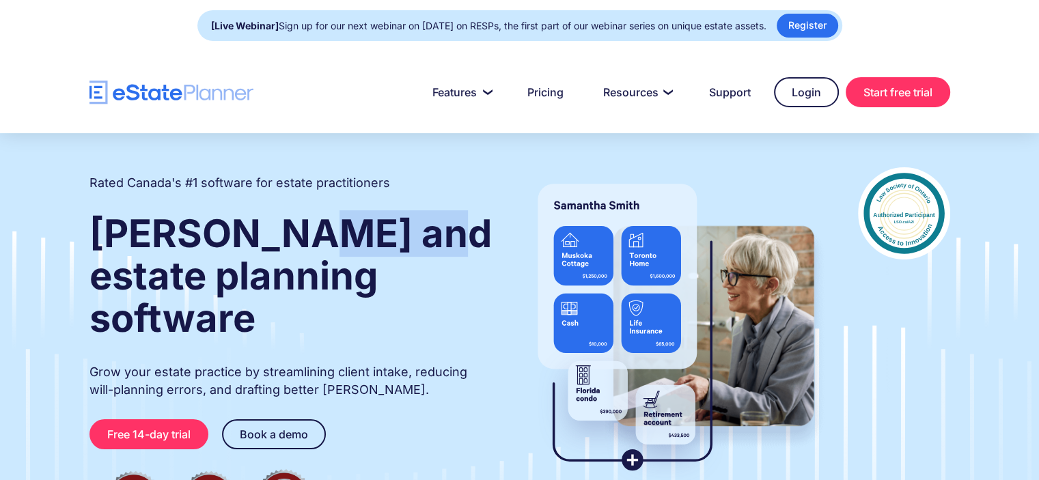
copy strong "estate"
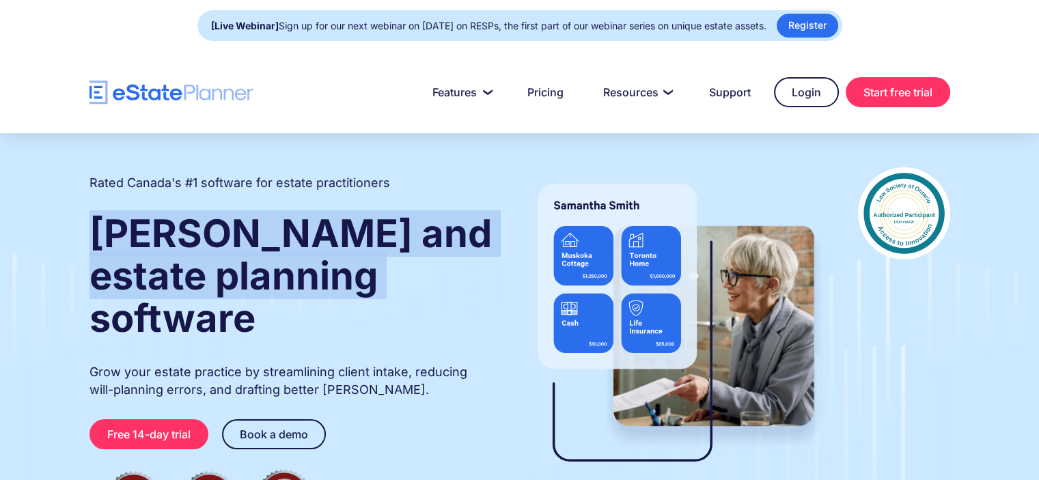
drag, startPoint x: 94, startPoint y: 230, endPoint x: 478, endPoint y: 283, distance: 387.6
click at [478, 283] on h1 "[PERSON_NAME] and estate planning software" at bounding box center [291, 275] width 404 height 127
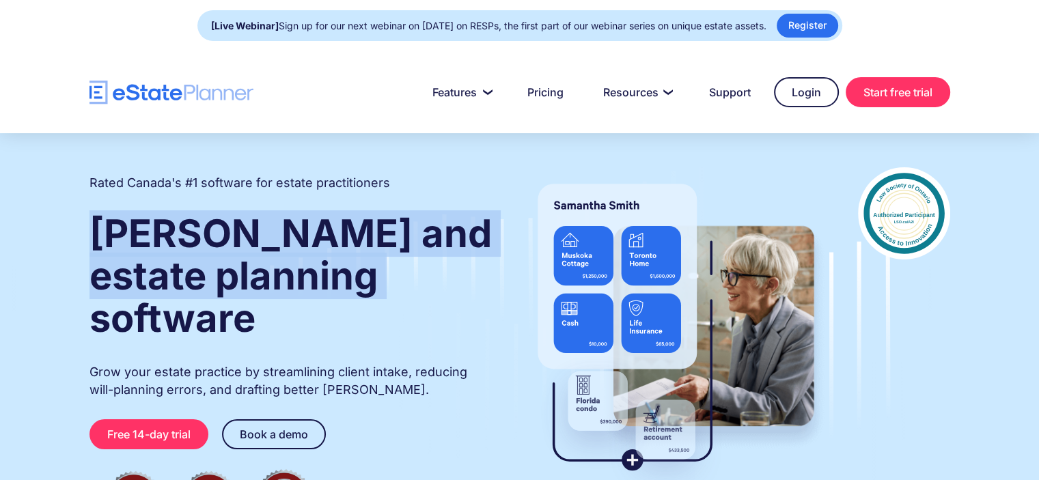
copy strong "[PERSON_NAME] and estate planning software"
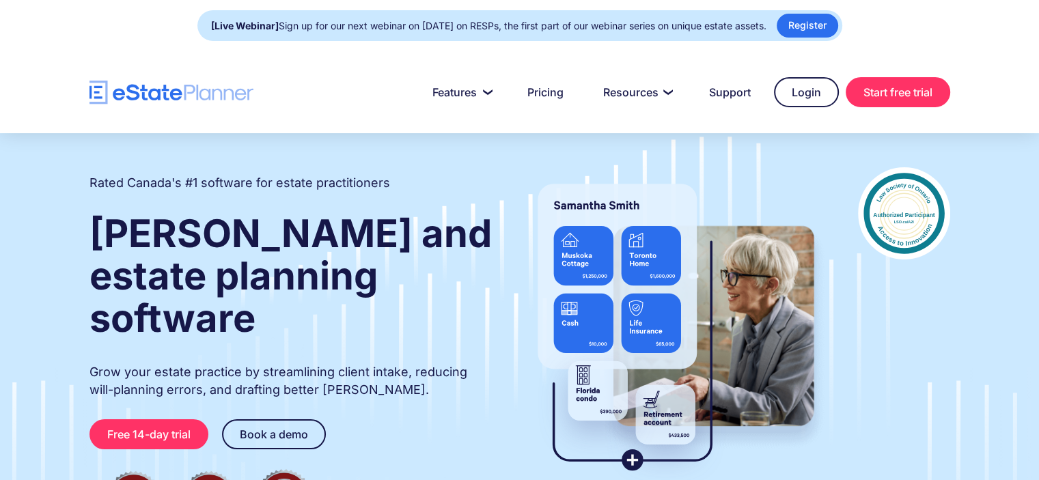
click at [989, 42] on div "[Live Webinar] Sign up for our next webinar on [DATE] on RESPs, the first part …" at bounding box center [519, 25] width 1039 height 51
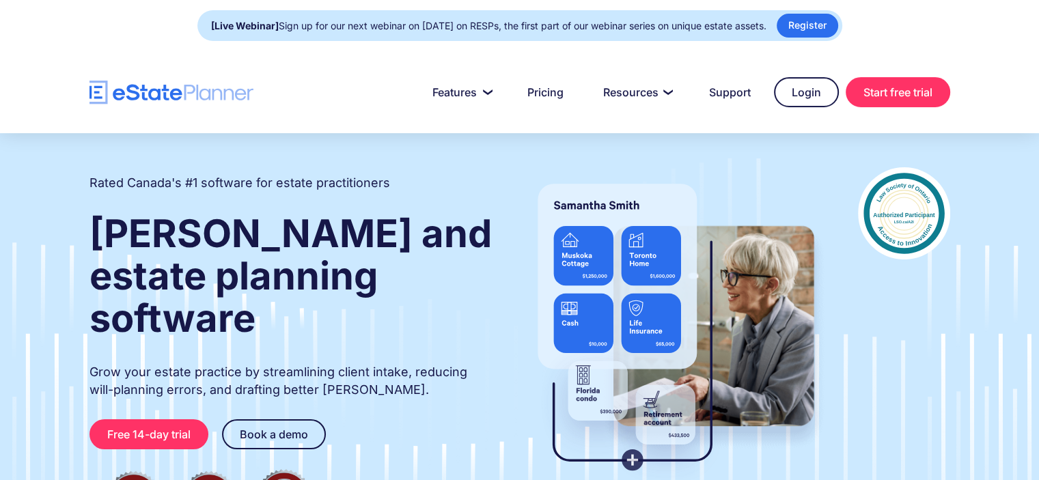
click at [983, 66] on div at bounding box center [519, 92] width 1039 height 82
